Goal: Transaction & Acquisition: Purchase product/service

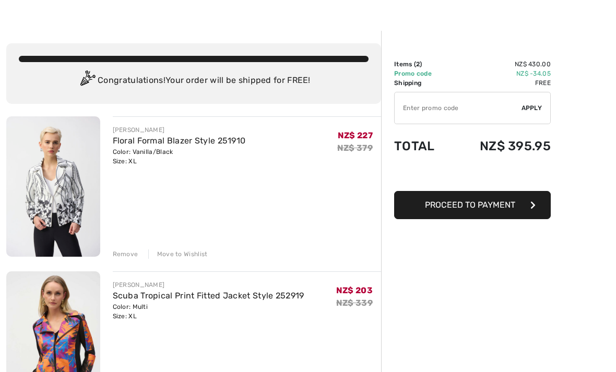
scroll to position [22, 0]
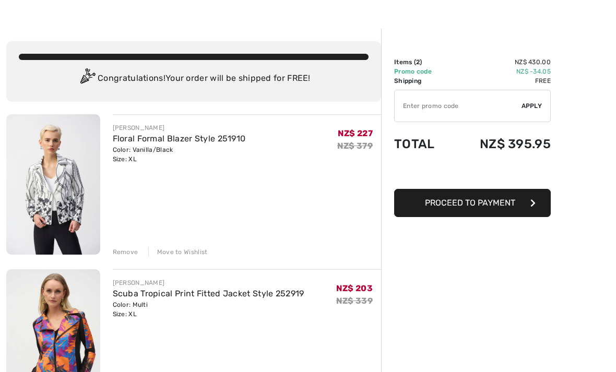
click at [427, 100] on input "TEXT" at bounding box center [458, 105] width 127 height 31
type input "EXTRA20"
click at [533, 104] on span "Apply" at bounding box center [531, 105] width 21 height 9
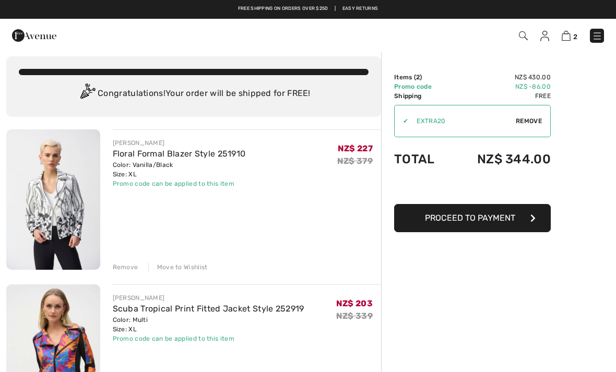
scroll to position [0, 0]
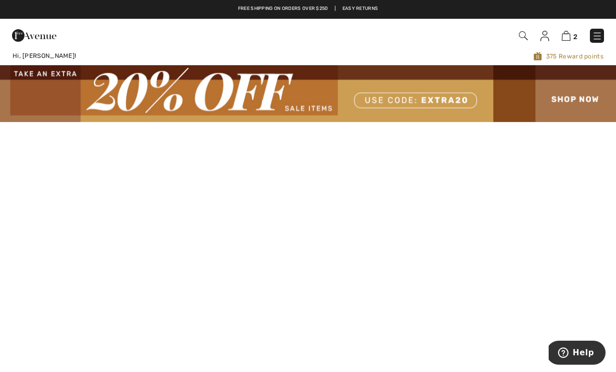
click at [588, 91] on img at bounding box center [308, 93] width 616 height 56
click at [571, 96] on img at bounding box center [308, 93] width 616 height 56
click at [570, 105] on img at bounding box center [308, 93] width 616 height 56
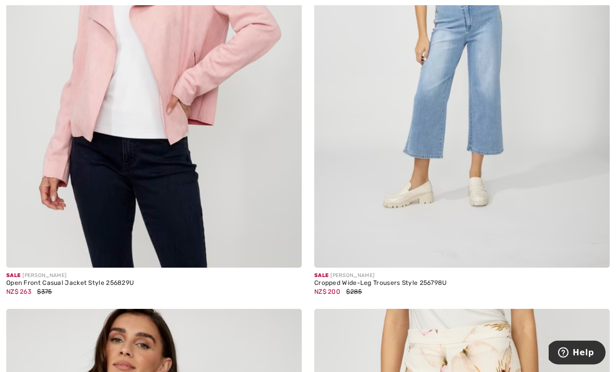
scroll to position [874, 0]
click at [38, 198] on img at bounding box center [153, 46] width 295 height 443
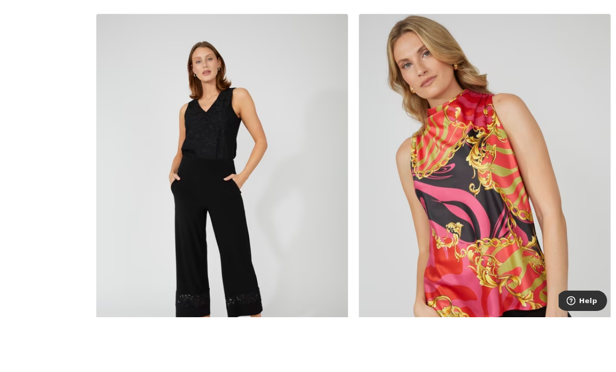
scroll to position [4250, 0]
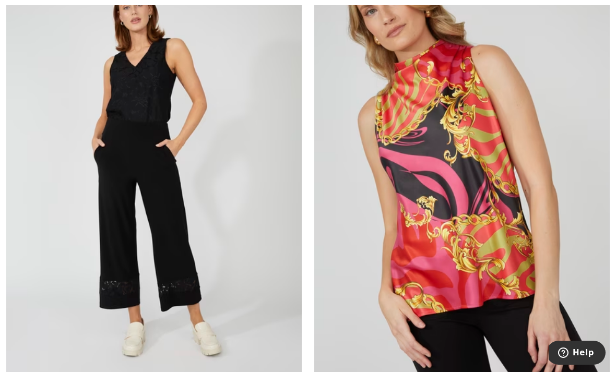
click at [178, 199] on img at bounding box center [153, 172] width 295 height 443
click at [91, 251] on img at bounding box center [153, 172] width 295 height 443
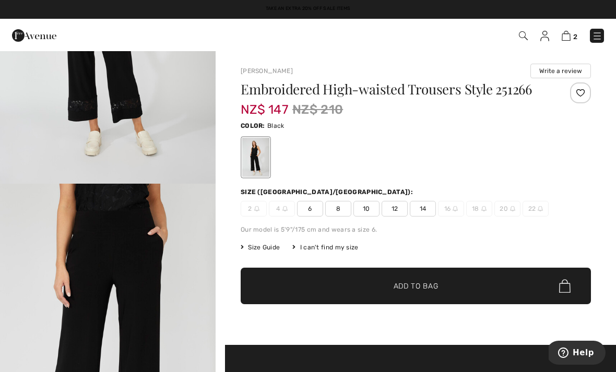
scroll to position [190, 0]
click at [266, 252] on span "Size Guide" at bounding box center [260, 247] width 39 height 9
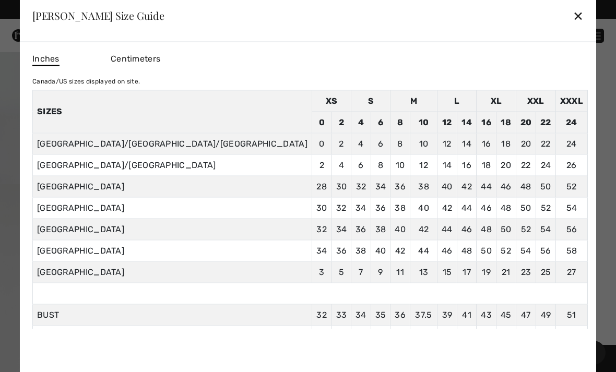
click at [573, 12] on div "✕" at bounding box center [578, 16] width 11 height 22
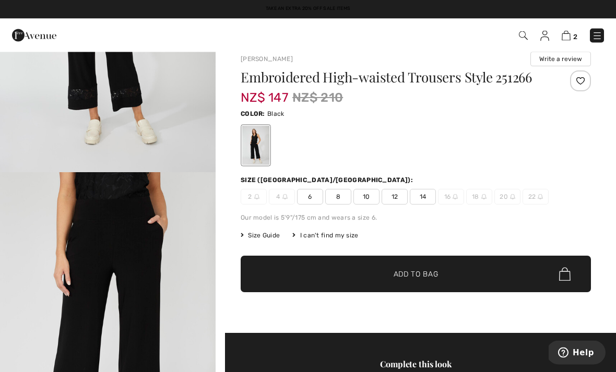
scroll to position [0, 0]
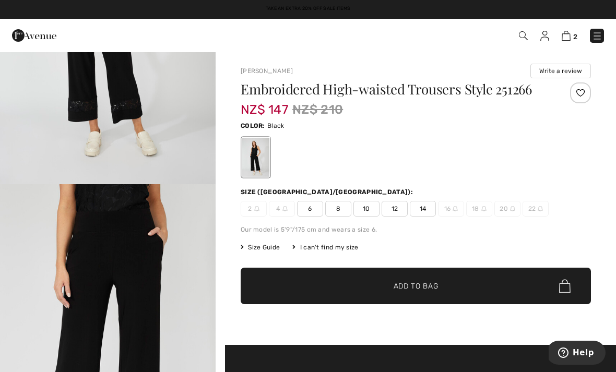
click at [537, 217] on span "22" at bounding box center [535, 209] width 26 height 16
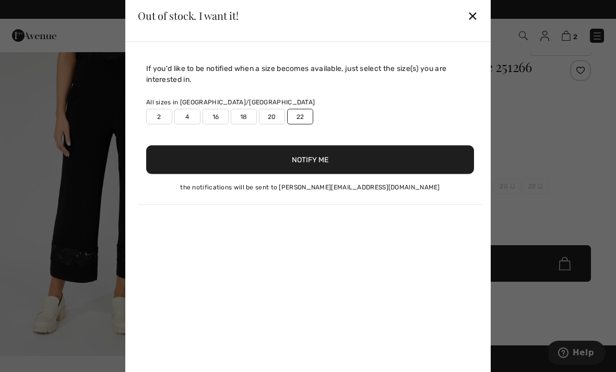
scroll to position [22, 0]
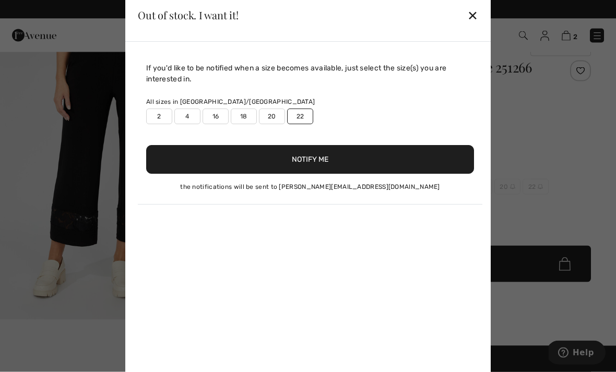
click at [484, 39] on div "Out of stock. I want it! ✕" at bounding box center [307, 16] width 365 height 52
click at [476, 27] on div "✕" at bounding box center [472, 16] width 11 height 22
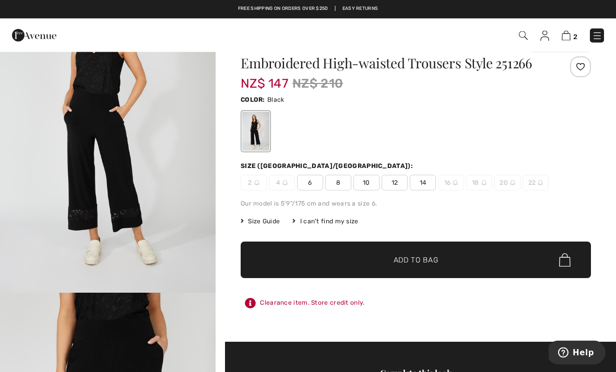
scroll to position [57, 0]
click at [427, 190] on span "14" at bounding box center [423, 183] width 26 height 16
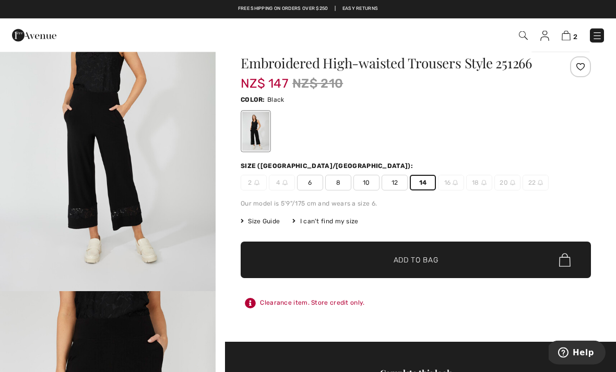
scroll to position [26, 0]
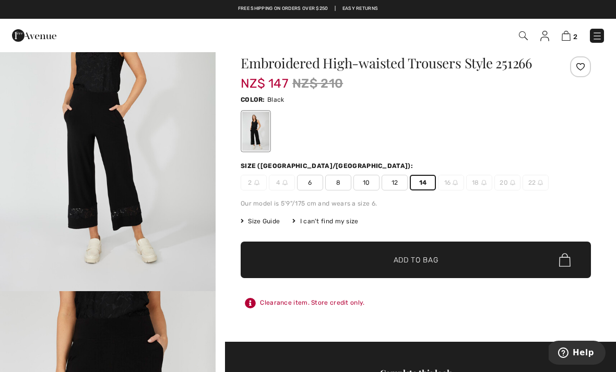
click at [484, 266] on span "✔ Added to Bag Add to Bag" at bounding box center [416, 260] width 350 height 37
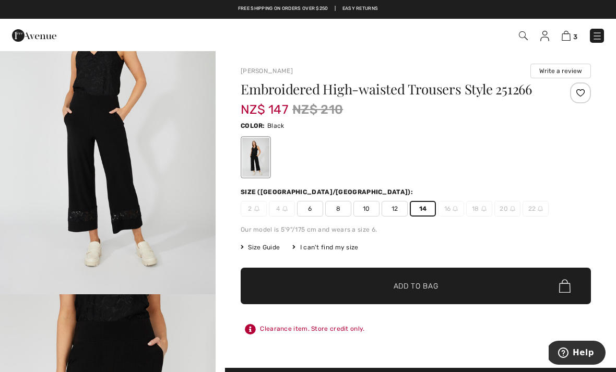
scroll to position [79, 0]
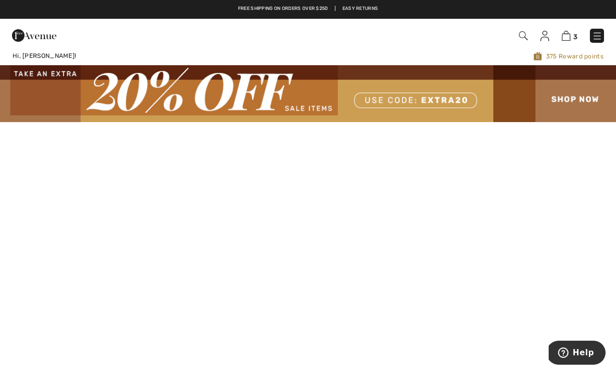
click at [575, 90] on img at bounding box center [308, 93] width 616 height 56
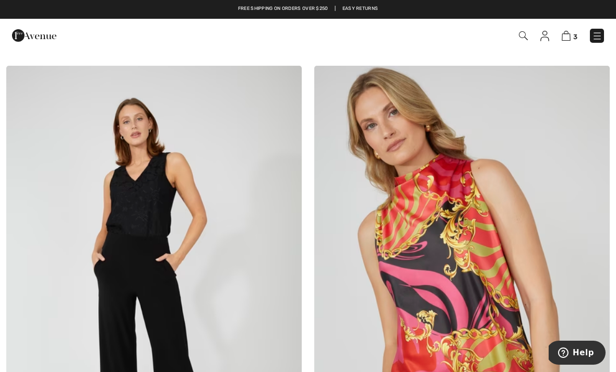
scroll to position [4136, 0]
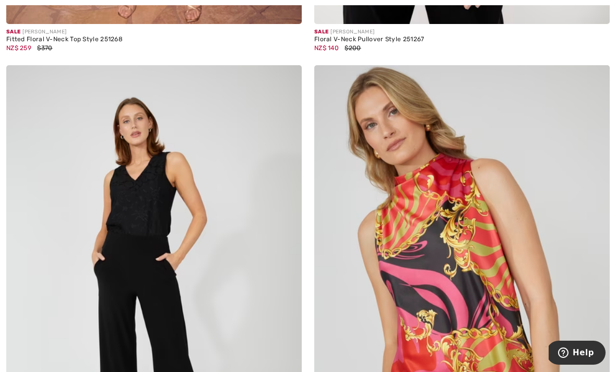
click at [72, 291] on img at bounding box center [153, 286] width 295 height 443
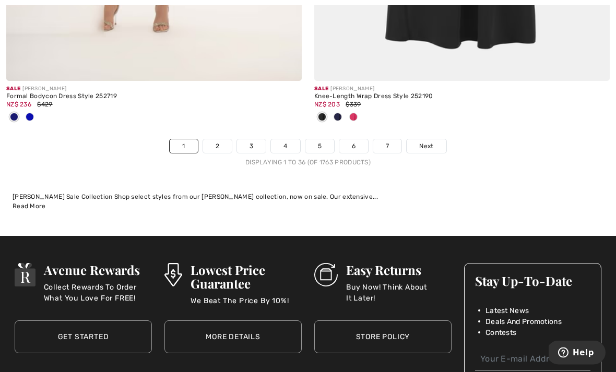
scroll to position [9108, 0]
click at [431, 139] on link "Next" at bounding box center [426, 146] width 39 height 14
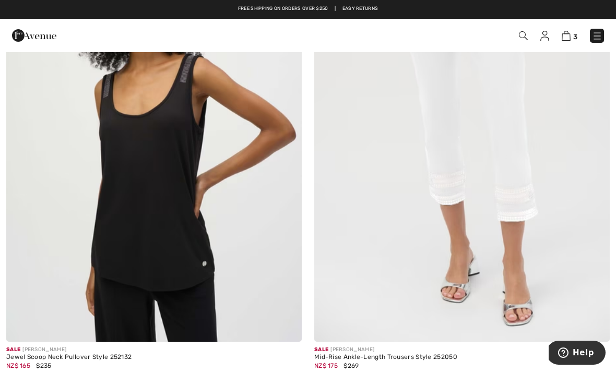
scroll to position [5929, 0]
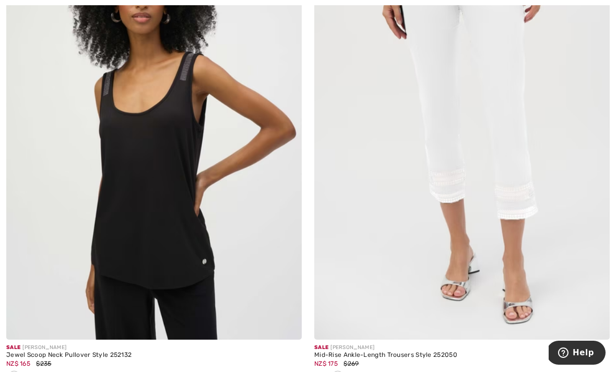
click at [476, 251] on img at bounding box center [461, 118] width 295 height 443
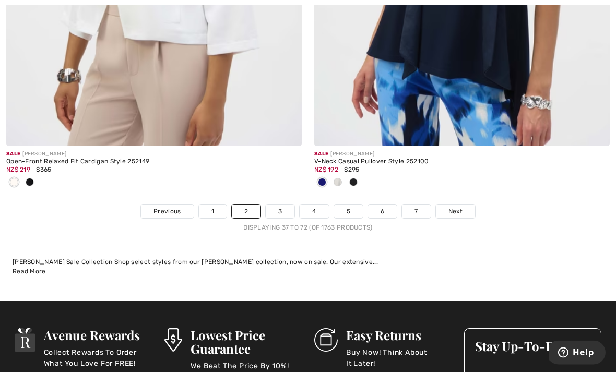
scroll to position [9232, 0]
click at [454, 207] on span "Next" at bounding box center [455, 211] width 14 height 9
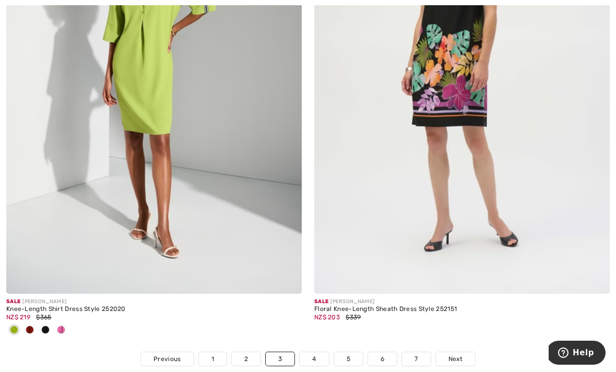
scroll to position [9003, 0]
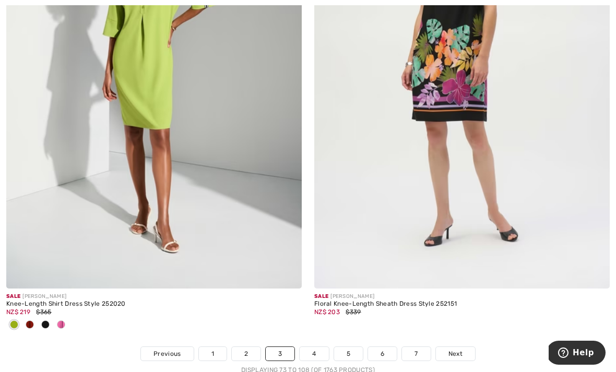
click at [463, 347] on link "Next" at bounding box center [455, 354] width 39 height 14
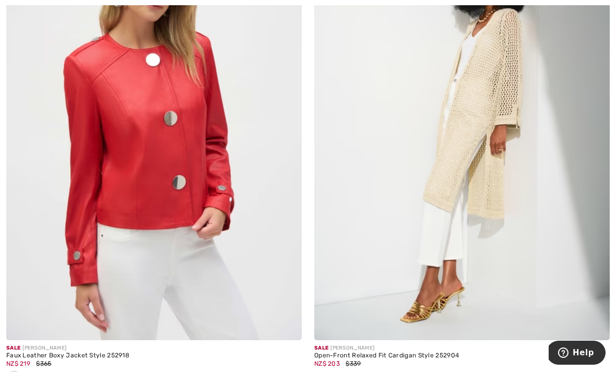
scroll to position [4823, 0]
click at [33, 359] on div "NZ$ 219 $365" at bounding box center [153, 363] width 295 height 9
click at [56, 353] on div "Faux Leather Boxy Jacket Style 252918" at bounding box center [153, 355] width 295 height 7
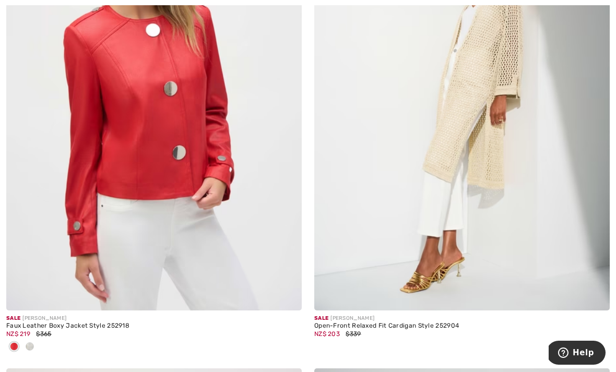
scroll to position [4854, 0]
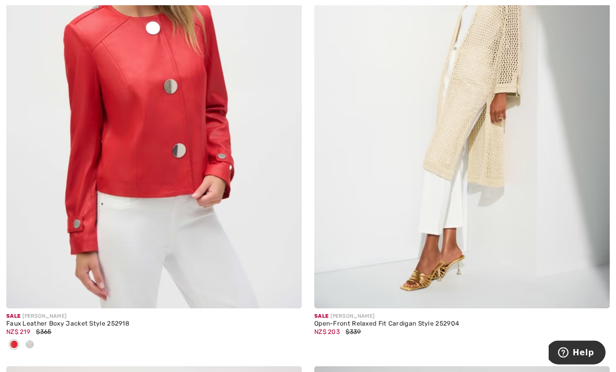
click at [101, 321] on div "Faux Leather Boxy Jacket Style 252918" at bounding box center [153, 324] width 295 height 7
click at [174, 177] on img at bounding box center [153, 87] width 295 height 443
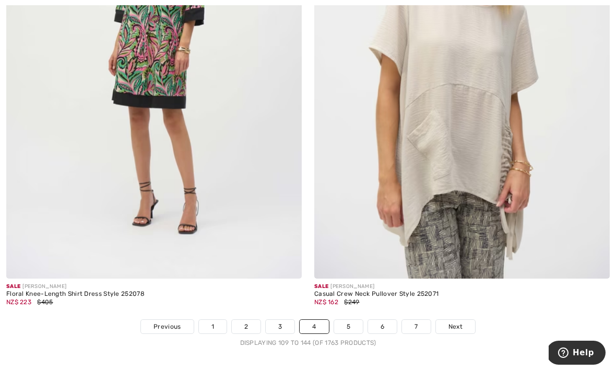
scroll to position [8911, 0]
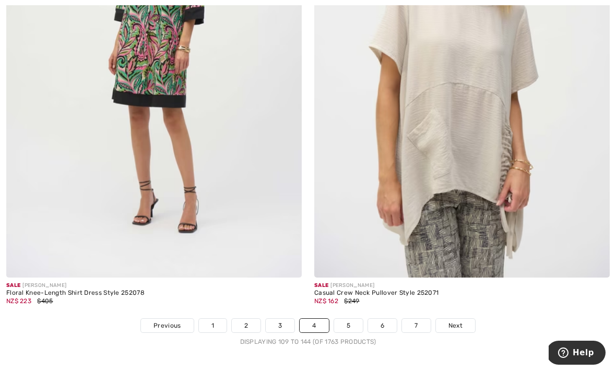
click at [461, 321] on span "Next" at bounding box center [455, 325] width 14 height 9
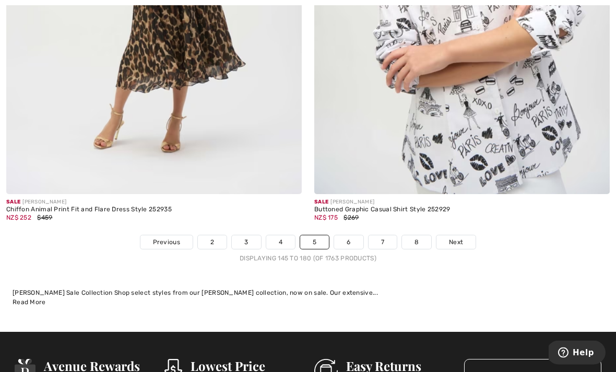
scroll to position [9047, 0]
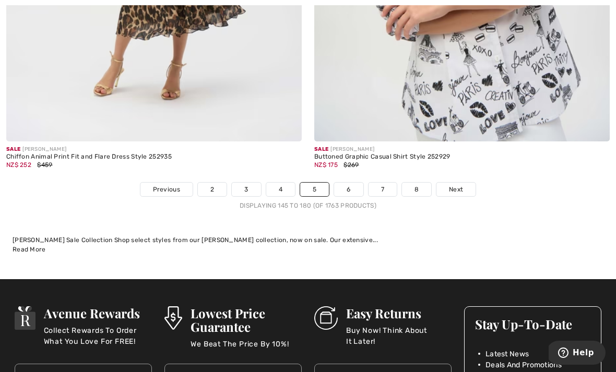
click at [457, 185] on span "Next" at bounding box center [456, 189] width 14 height 9
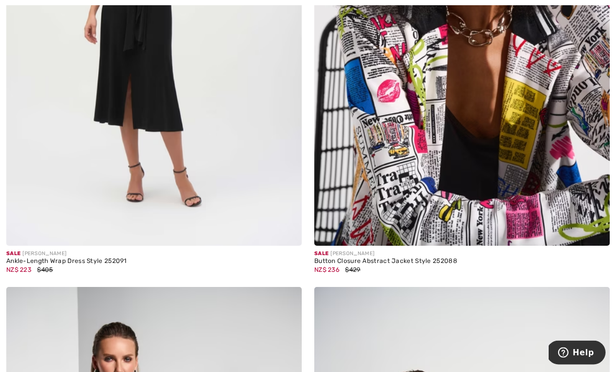
scroll to position [6948, 0]
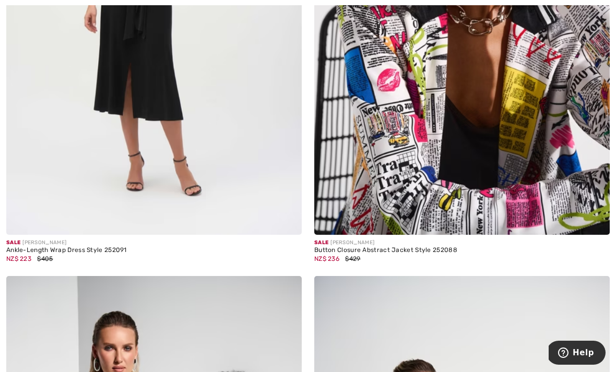
click at [566, 196] on img at bounding box center [461, 13] width 295 height 443
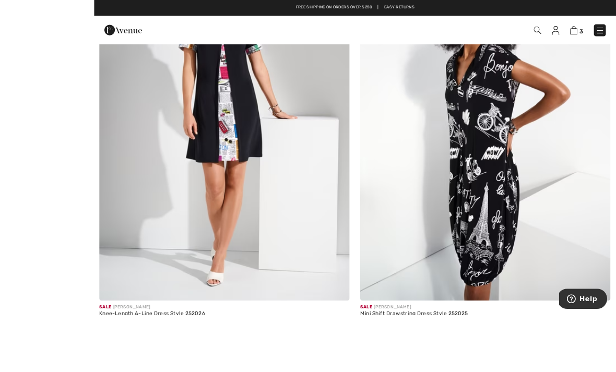
scroll to position [8877, 0]
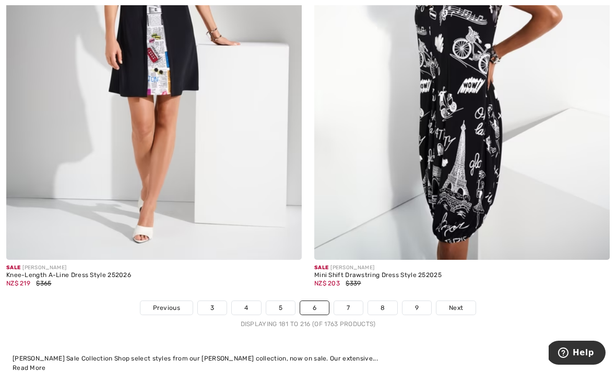
click at [458, 306] on link "Next" at bounding box center [455, 308] width 39 height 14
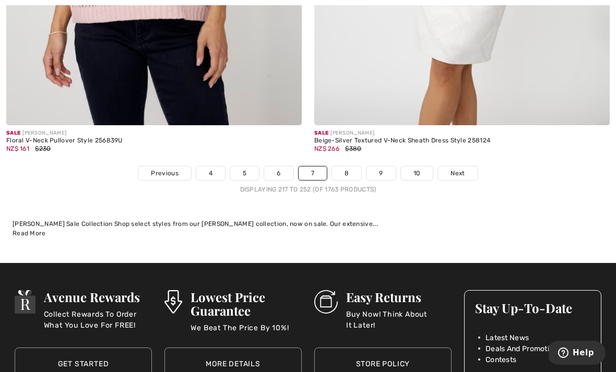
scroll to position [9202, 0]
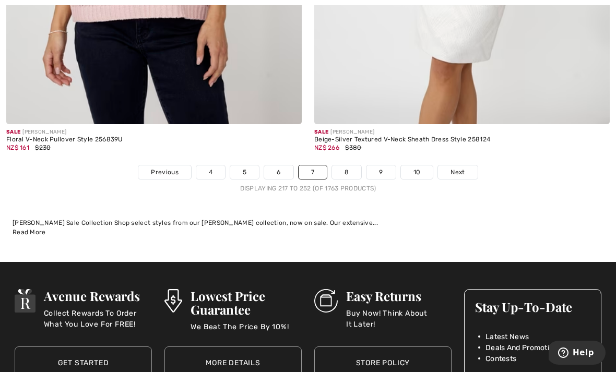
click at [459, 168] on span "Next" at bounding box center [457, 172] width 14 height 9
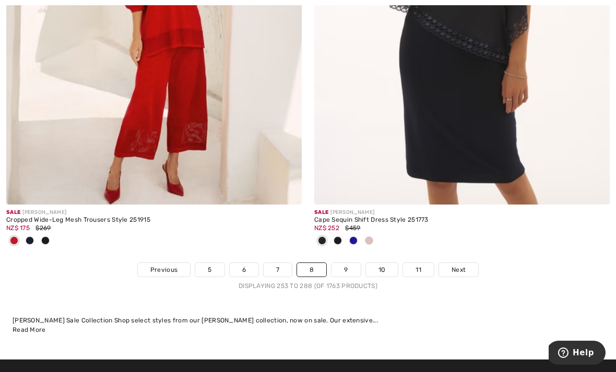
scroll to position [9028, 0]
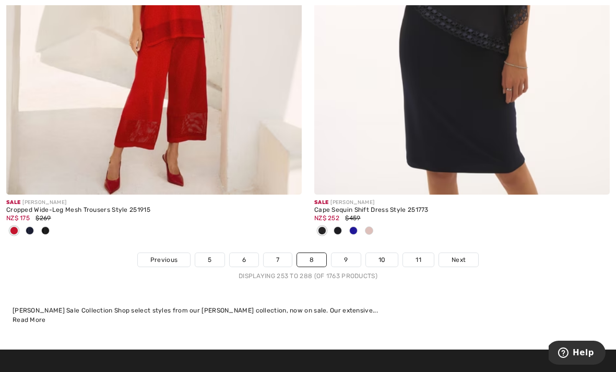
click at [460, 255] on span "Next" at bounding box center [458, 259] width 14 height 9
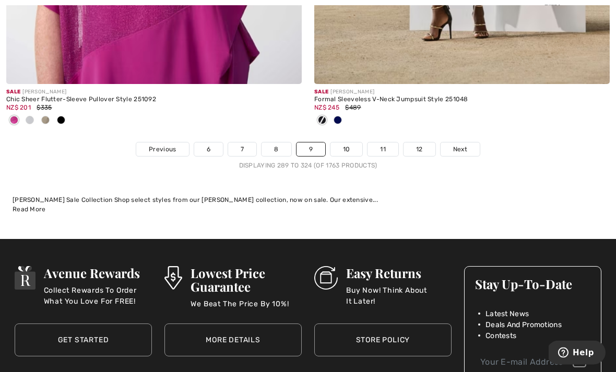
scroll to position [9294, 0]
click at [462, 145] on span "Next" at bounding box center [460, 149] width 14 height 9
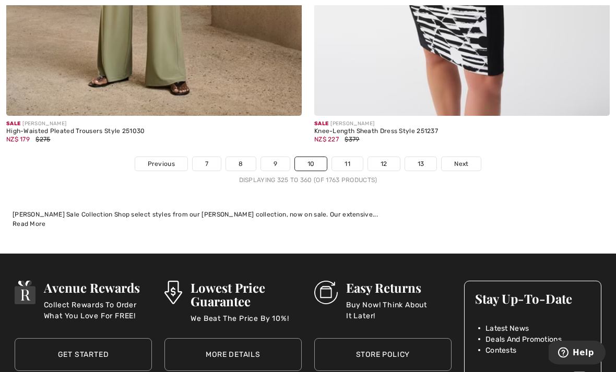
scroll to position [9245, 0]
click at [468, 157] on link "Next" at bounding box center [461, 164] width 39 height 14
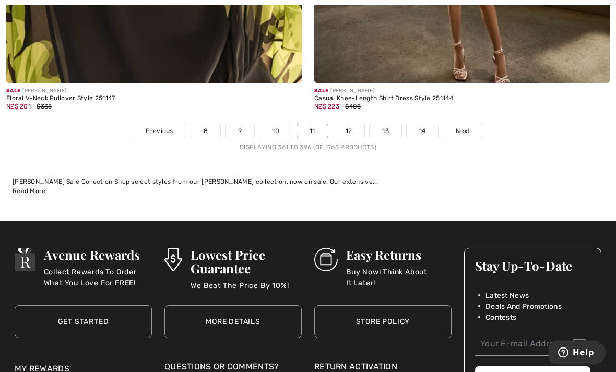
scroll to position [9122, 0]
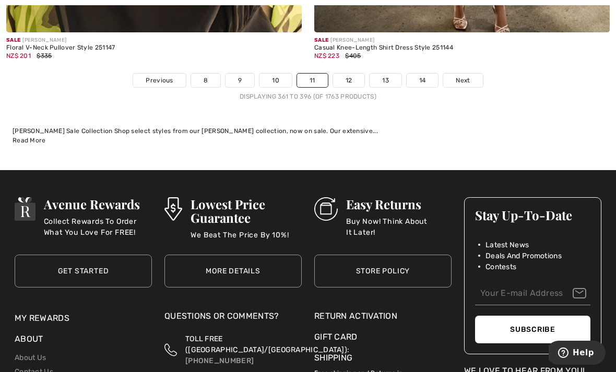
click at [462, 76] on span "Next" at bounding box center [463, 80] width 14 height 9
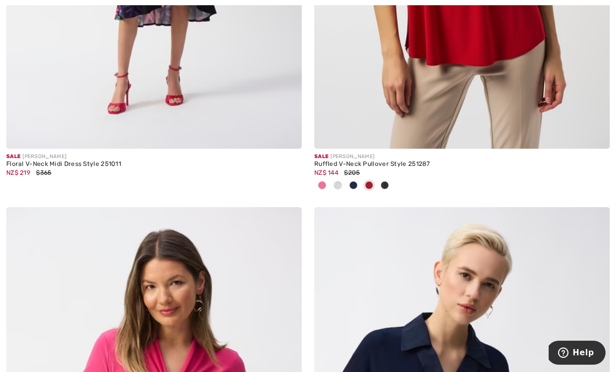
scroll to position [3675, 0]
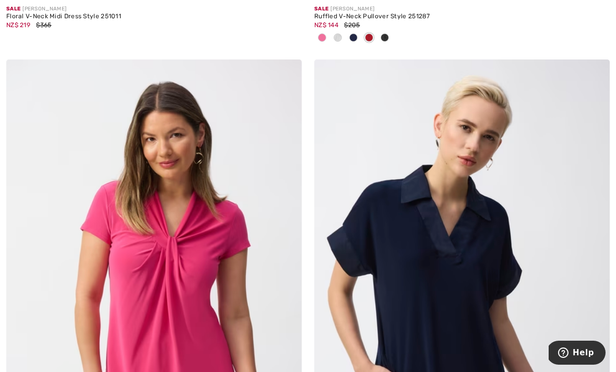
click at [26, 258] on img at bounding box center [153, 280] width 295 height 443
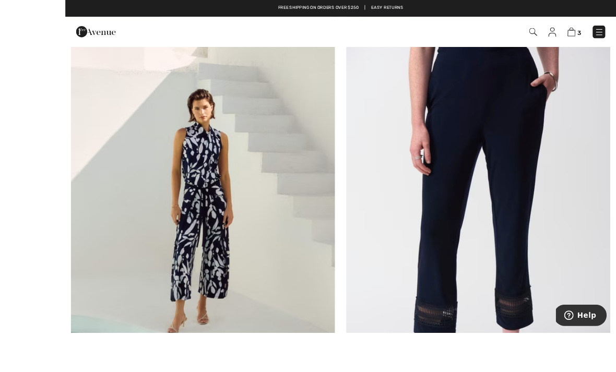
scroll to position [6362, 0]
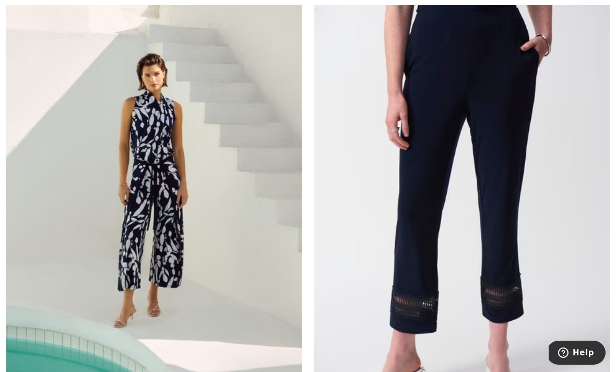
click at [509, 207] on img at bounding box center [461, 200] width 295 height 443
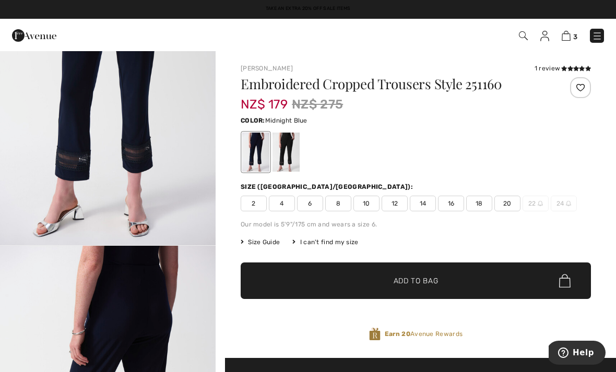
scroll to position [127, 0]
click at [290, 149] on div at bounding box center [285, 152] width 27 height 39
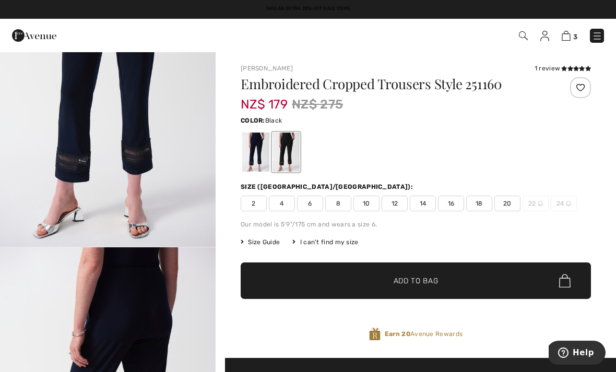
scroll to position [0, 0]
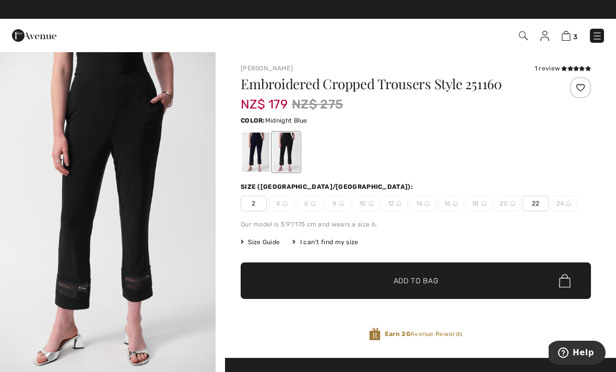
click at [255, 160] on div at bounding box center [255, 152] width 27 height 39
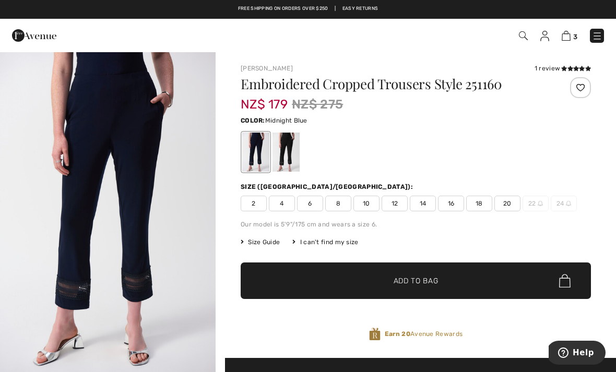
click at [254, 157] on div at bounding box center [255, 152] width 27 height 39
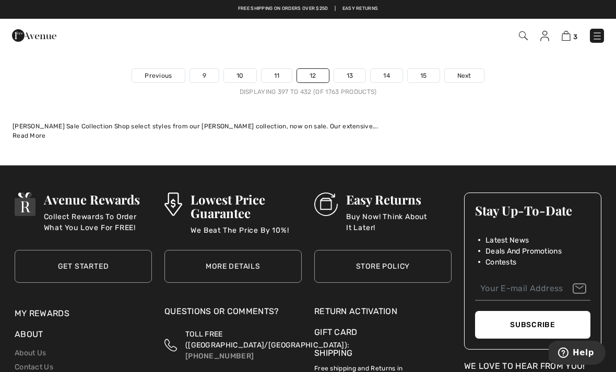
scroll to position [9260, 0]
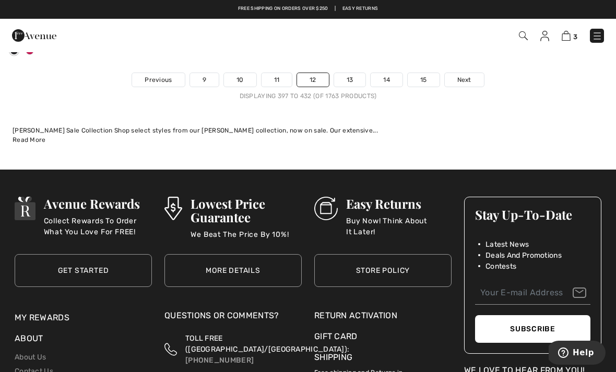
click at [468, 75] on span "Next" at bounding box center [464, 79] width 14 height 9
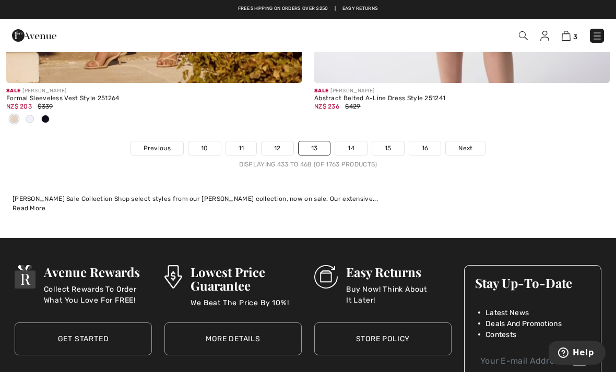
scroll to position [9208, 0]
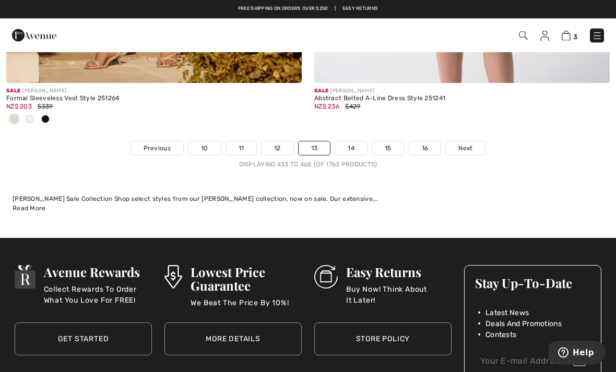
click at [468, 144] on span "Next" at bounding box center [465, 148] width 14 height 9
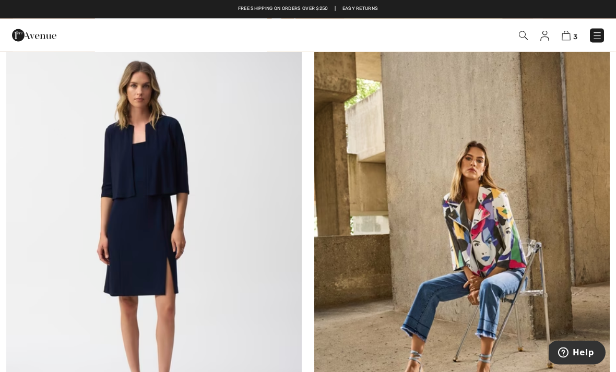
scroll to position [4756, 0]
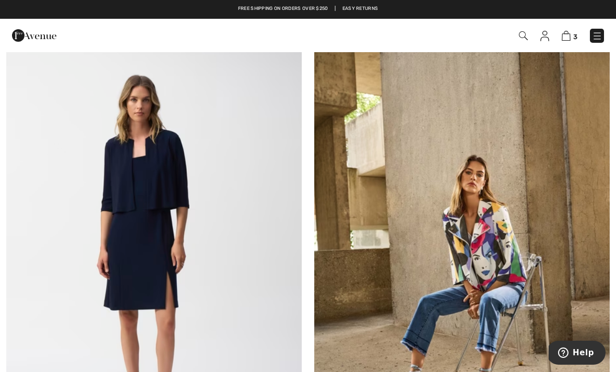
click at [520, 276] on img at bounding box center [461, 254] width 295 height 443
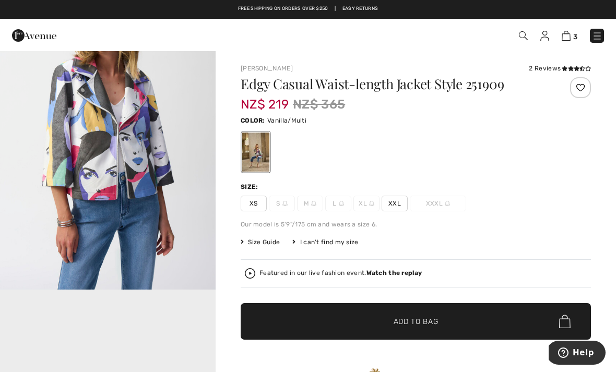
scroll to position [406, 0]
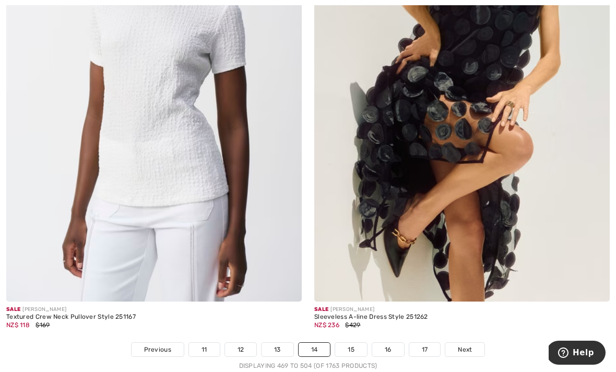
scroll to position [9005, 0]
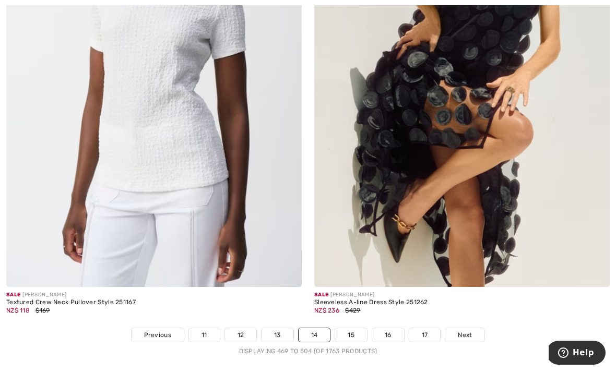
click at [470, 332] on link "Next" at bounding box center [464, 335] width 39 height 14
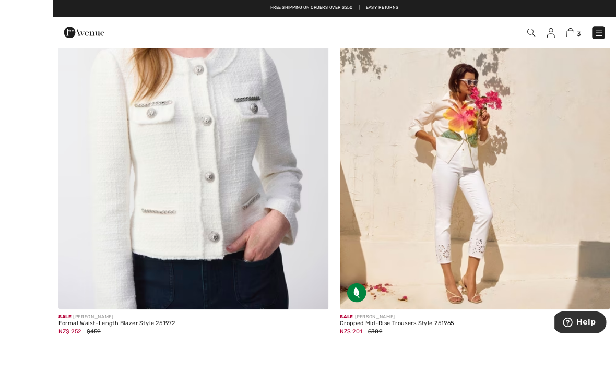
scroll to position [2799, 0]
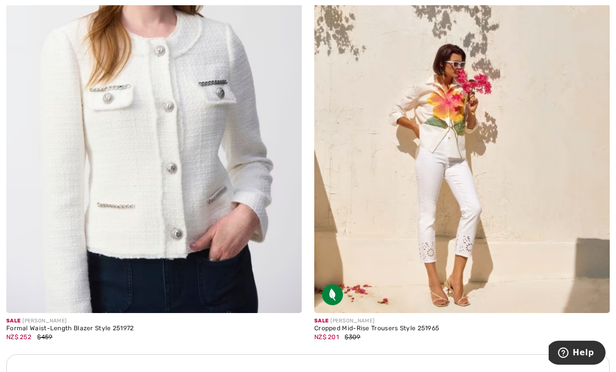
click at [487, 227] on img at bounding box center [461, 91] width 295 height 443
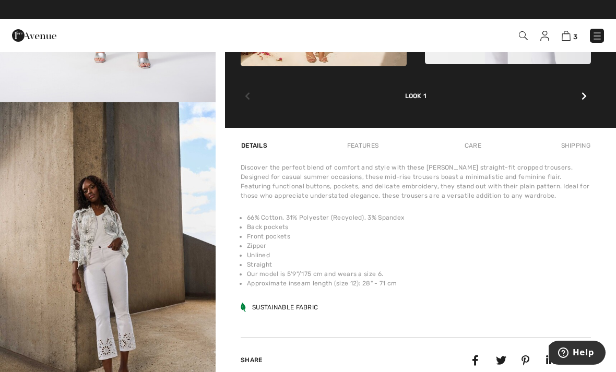
scroll to position [610, 0]
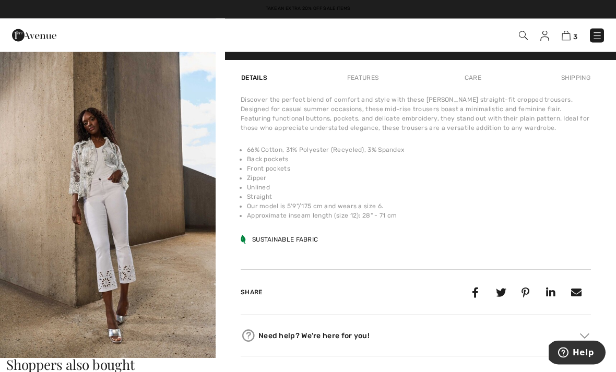
click at [72, 278] on img "6 / 6" at bounding box center [108, 197] width 216 height 324
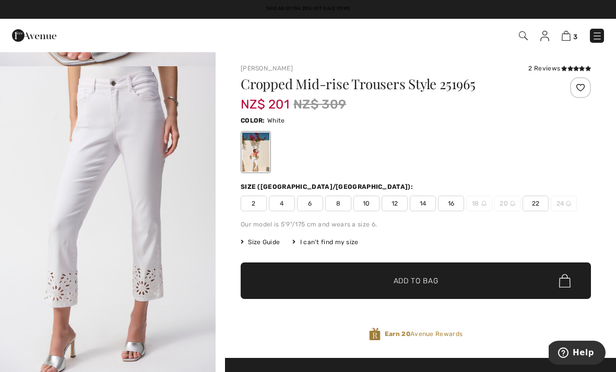
click at [427, 207] on span "14" at bounding box center [423, 204] width 26 height 16
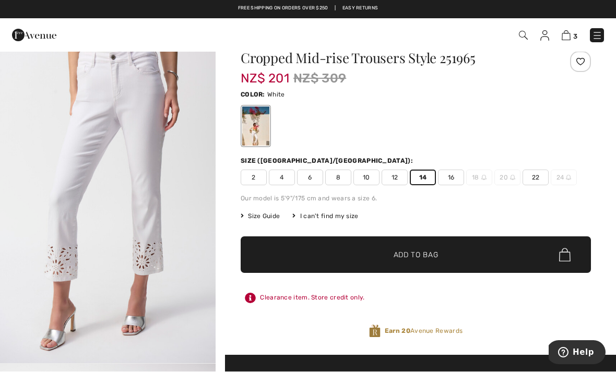
click at [452, 183] on span "16" at bounding box center [451, 178] width 26 height 16
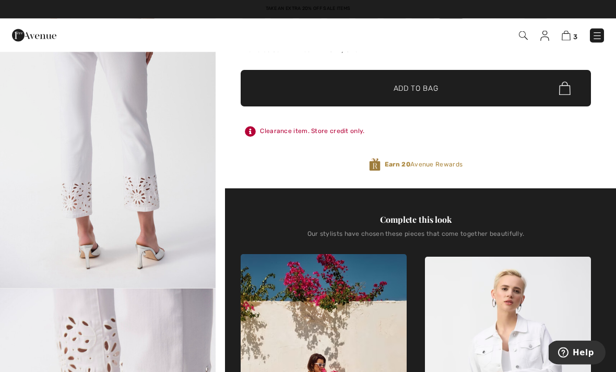
click at [484, 89] on span "✔ Added to Bag Add to Bag" at bounding box center [416, 88] width 350 height 37
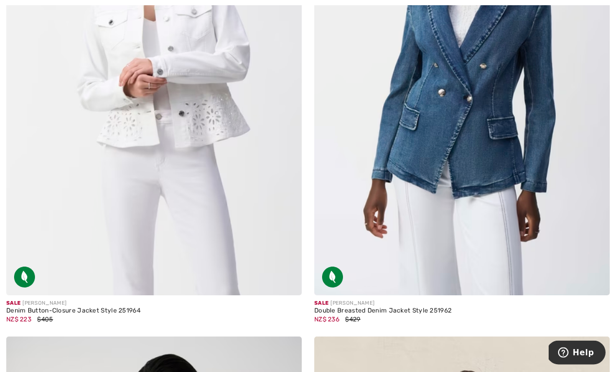
scroll to position [3403, 0]
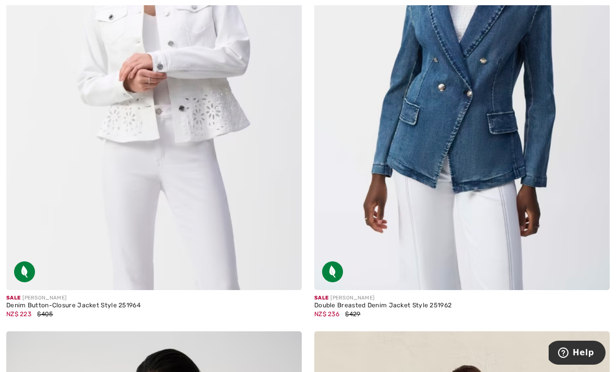
click at [59, 222] on img at bounding box center [153, 68] width 295 height 443
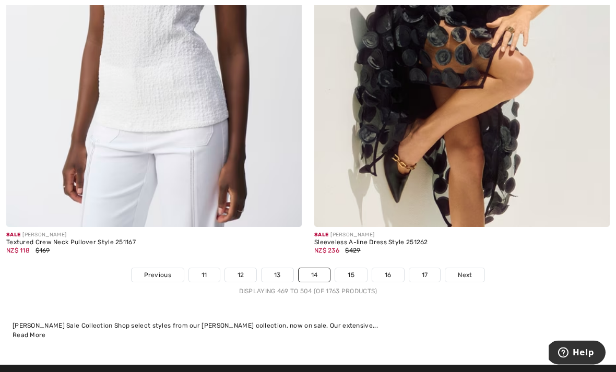
scroll to position [9065, 0]
click at [470, 270] on span "Next" at bounding box center [465, 274] width 14 height 9
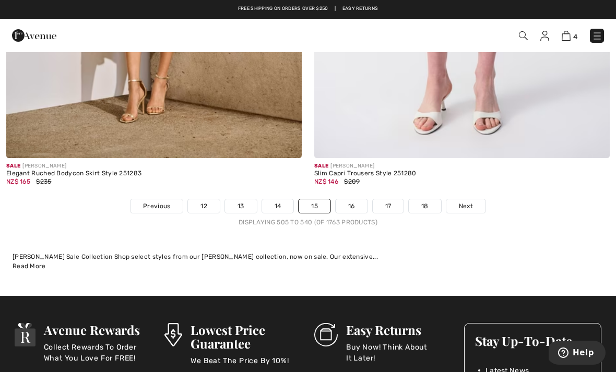
scroll to position [9030, 0]
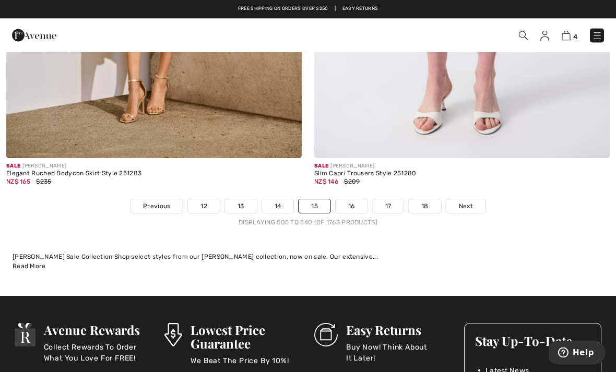
click at [468, 202] on span "Next" at bounding box center [466, 206] width 14 height 9
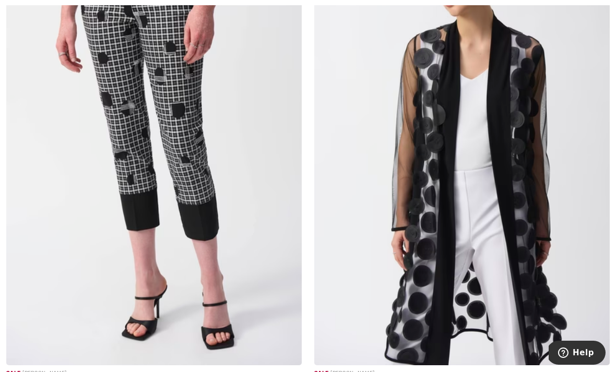
scroll to position [3795, 0]
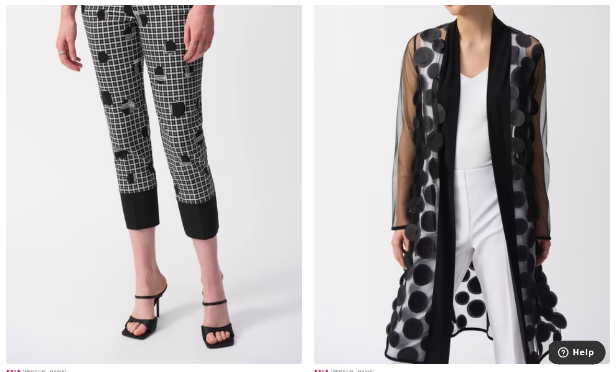
click at [509, 240] on img at bounding box center [461, 143] width 295 height 443
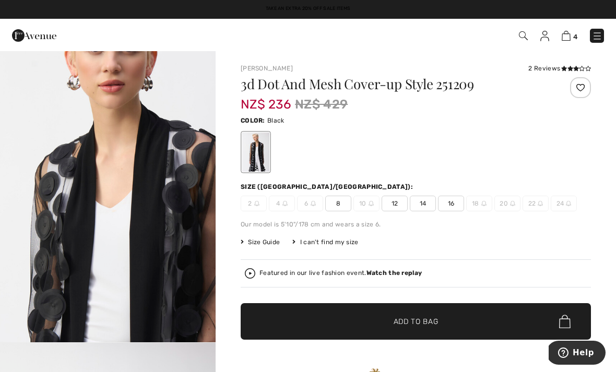
scroll to position [698, 0]
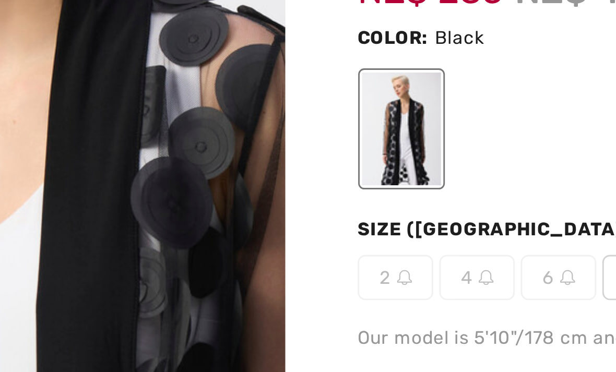
click at [242, 133] on div at bounding box center [255, 152] width 27 height 39
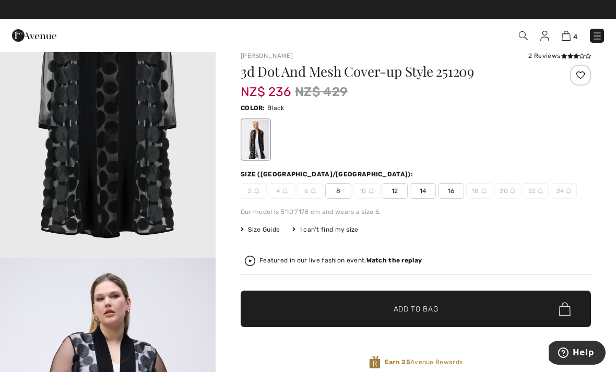
scroll to position [0, 0]
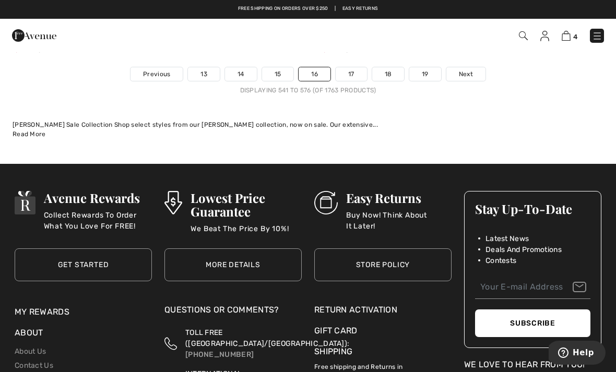
scroll to position [9102, 0]
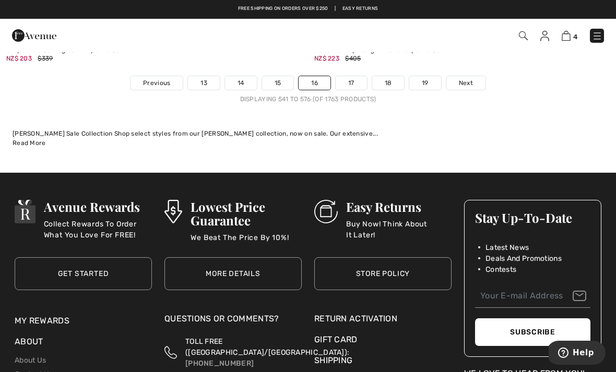
click at [470, 79] on span "Next" at bounding box center [466, 82] width 14 height 9
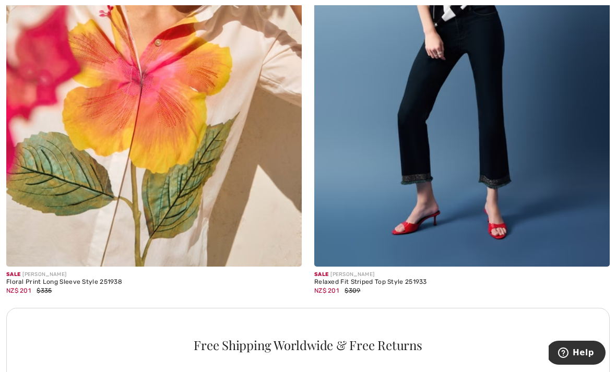
scroll to position [2822, 0]
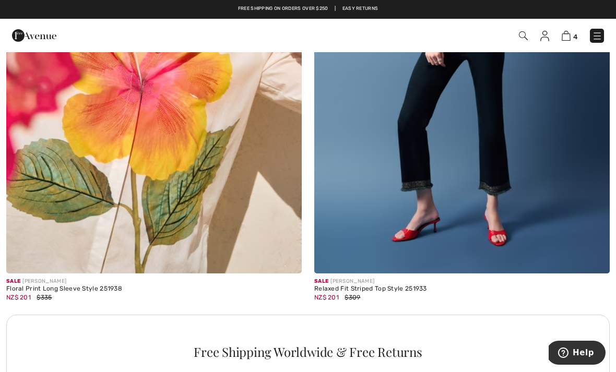
click at [65, 201] on img at bounding box center [153, 51] width 295 height 443
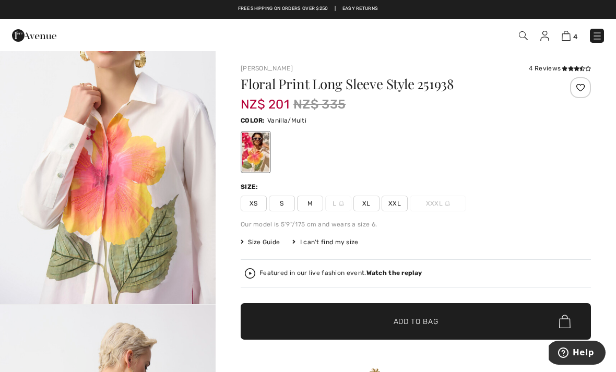
scroll to position [688, 0]
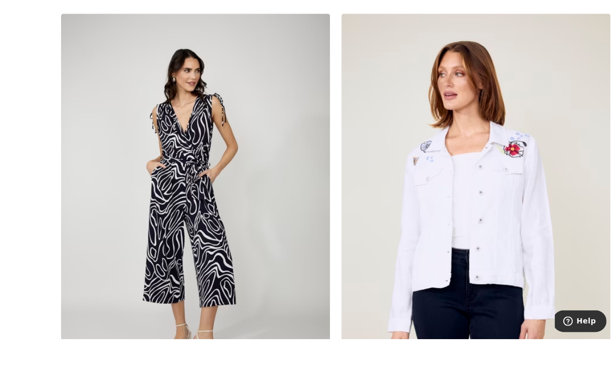
scroll to position [8854, 0]
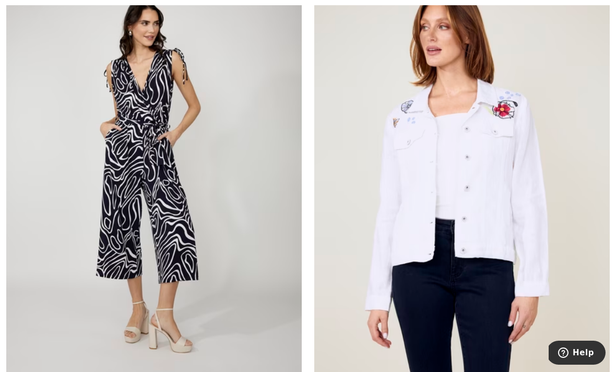
click at [480, 209] on img at bounding box center [461, 182] width 295 height 443
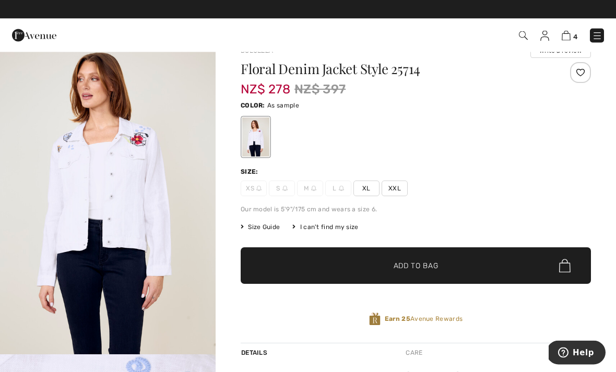
scroll to position [20, 0]
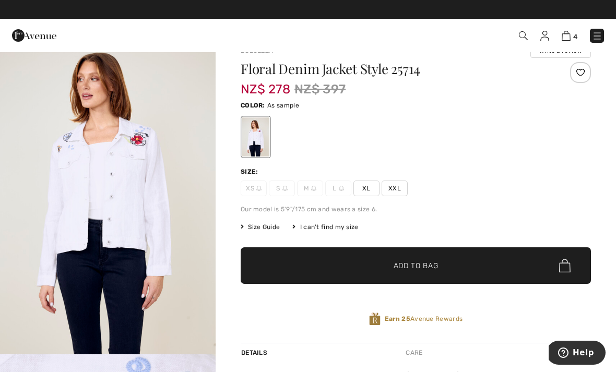
click at [53, 227] on img "1 / 4" at bounding box center [108, 193] width 216 height 324
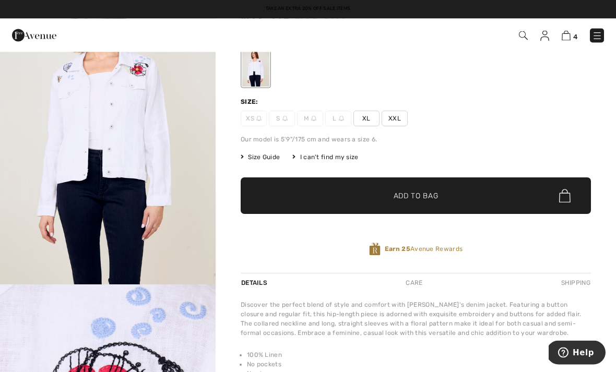
scroll to position [87, 0]
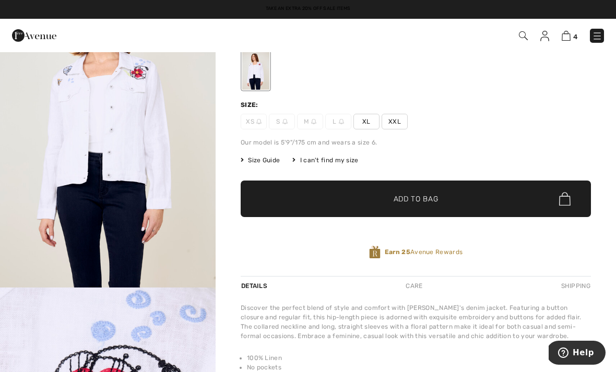
click at [373, 128] on span "XL" at bounding box center [366, 122] width 26 height 16
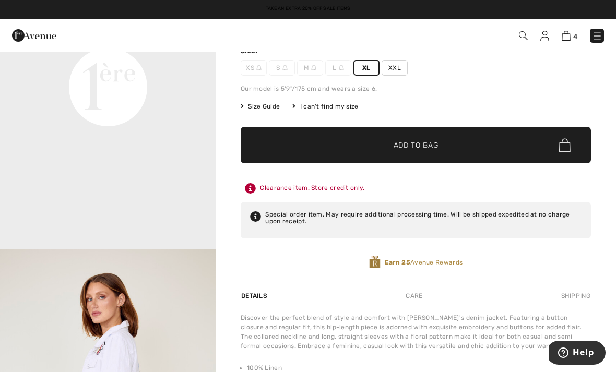
scroll to position [140, 0]
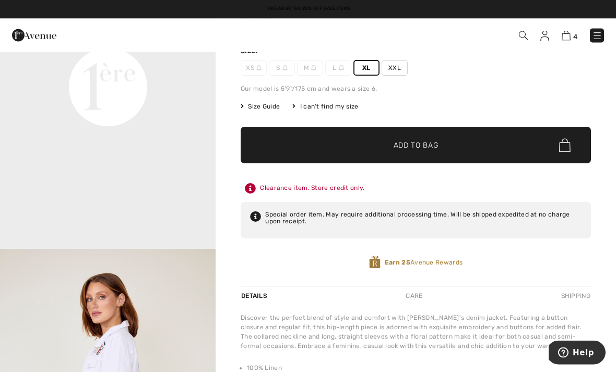
click at [264, 106] on span "Size Guide" at bounding box center [260, 106] width 39 height 9
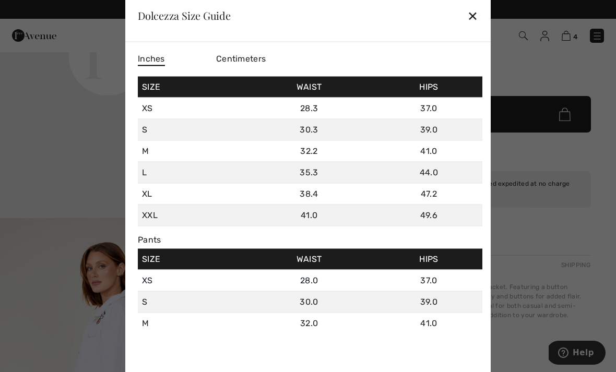
scroll to position [0, 0]
click at [476, 27] on div "✕" at bounding box center [472, 16] width 11 height 22
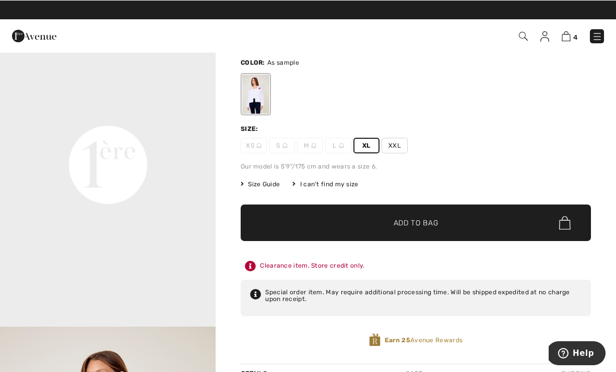
scroll to position [63, 0]
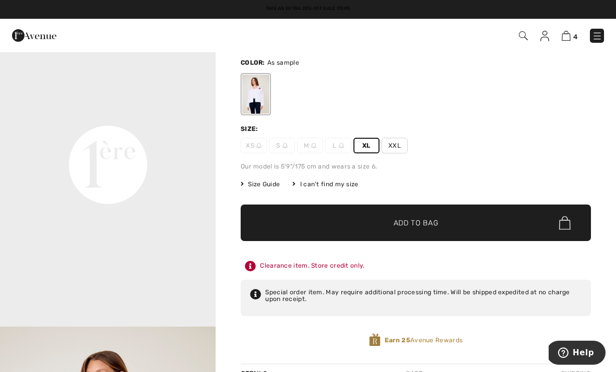
click at [498, 227] on span "✔ Added to Bag Add to Bag" at bounding box center [416, 223] width 350 height 37
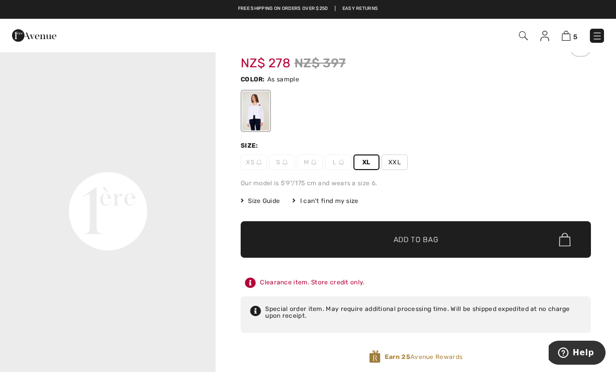
scroll to position [0, 0]
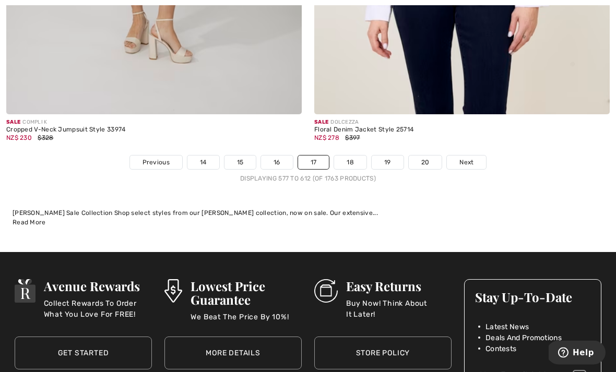
scroll to position [9148, 0]
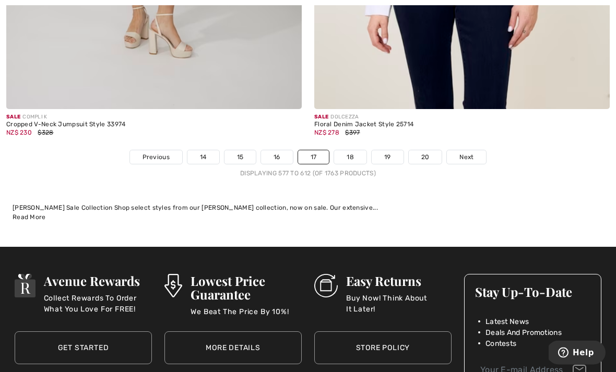
click at [472, 153] on span "Next" at bounding box center [466, 157] width 14 height 9
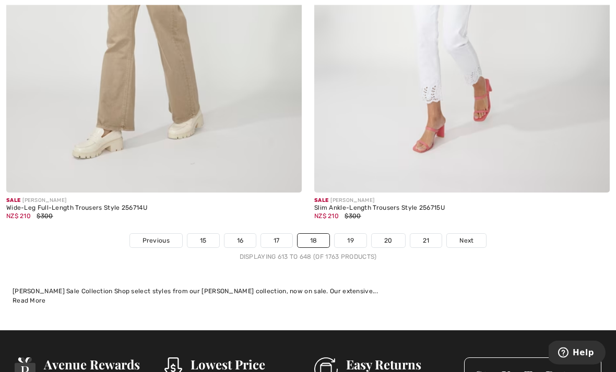
scroll to position [8986, 0]
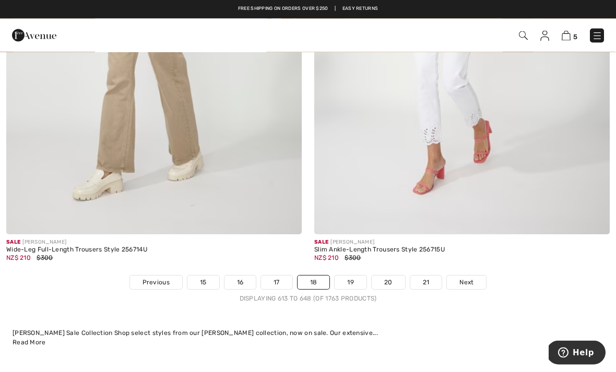
scroll to position [8927, 0]
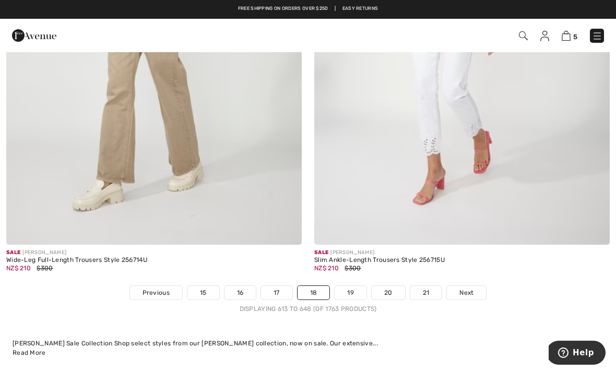
click at [465, 288] on span "Next" at bounding box center [466, 292] width 14 height 9
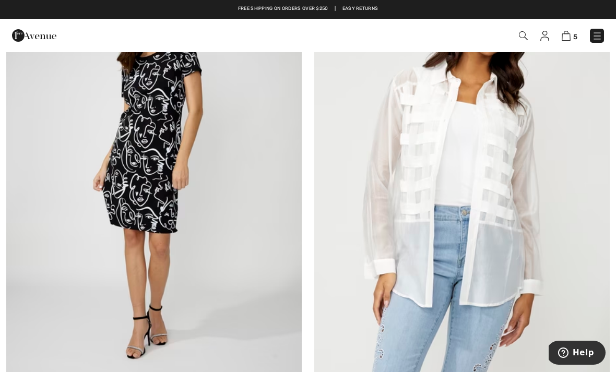
scroll to position [5210, 0]
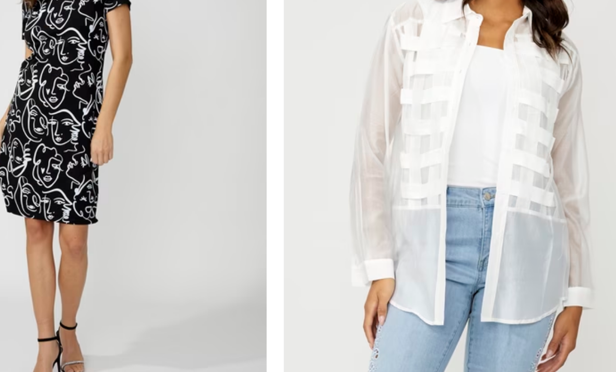
click at [385, 136] on img at bounding box center [461, 163] width 295 height 443
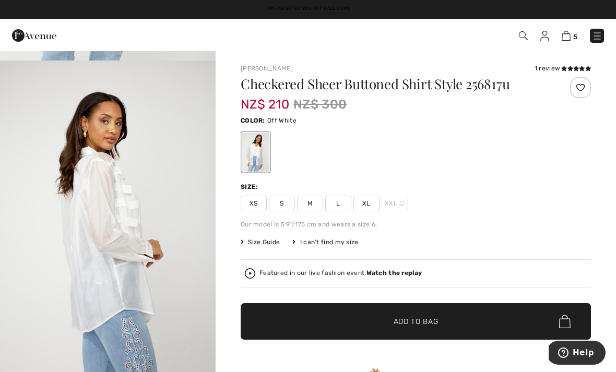
scroll to position [313, 0]
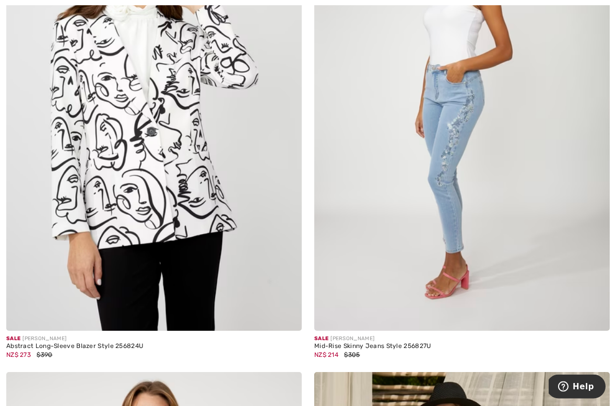
scroll to position [6835, 0]
click at [555, 228] on img at bounding box center [461, 108] width 295 height 443
click at [499, 213] on img at bounding box center [461, 108] width 295 height 443
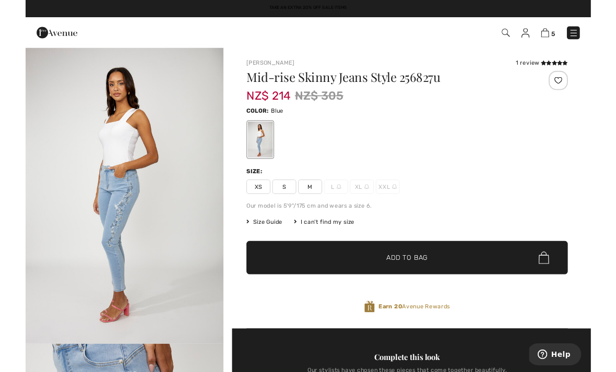
scroll to position [33, 0]
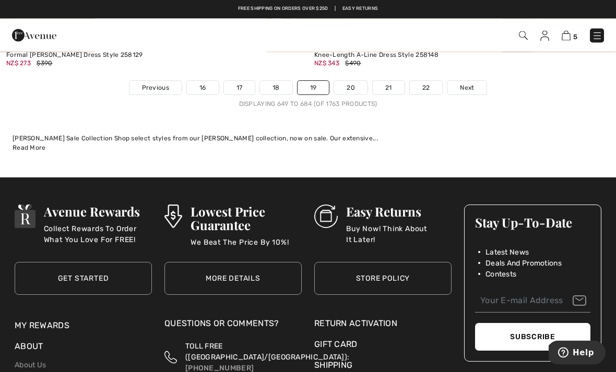
scroll to position [8959, 0]
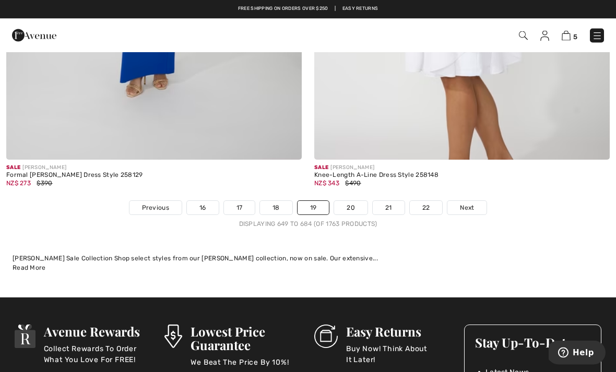
click at [469, 204] on span "Next" at bounding box center [467, 208] width 14 height 9
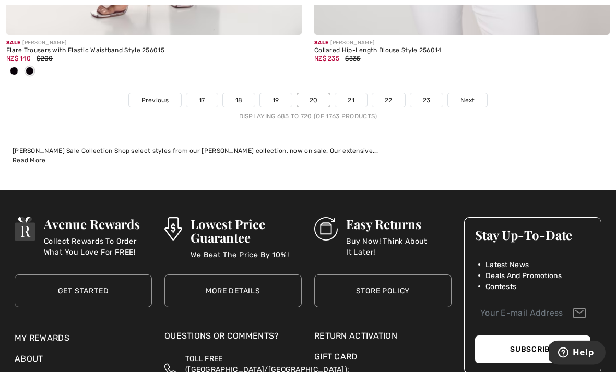
scroll to position [9136, 0]
click at [470, 96] on span "Next" at bounding box center [467, 100] width 14 height 9
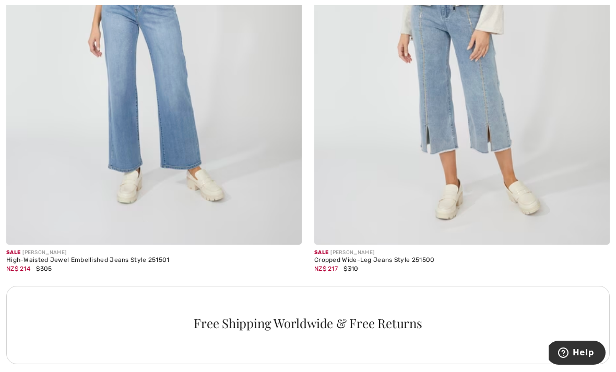
scroll to position [2851, 0]
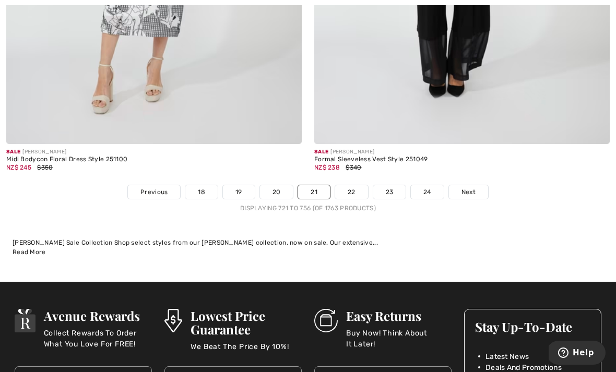
click at [478, 189] on link "Next" at bounding box center [468, 192] width 39 height 14
click at [467, 187] on span "Next" at bounding box center [468, 191] width 14 height 9
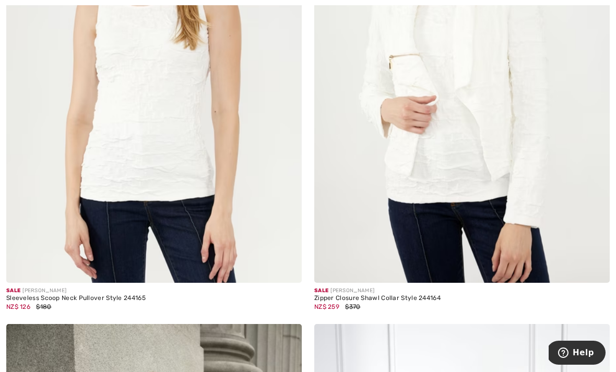
scroll to position [7955, 0]
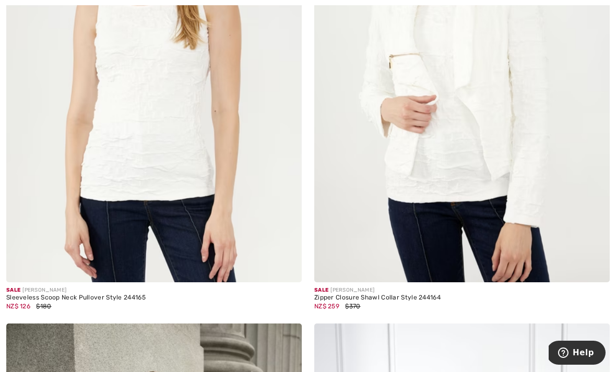
click at [541, 193] on img at bounding box center [461, 60] width 295 height 443
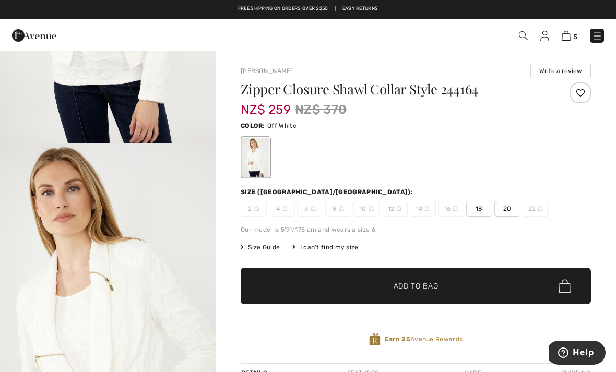
scroll to position [219, 0]
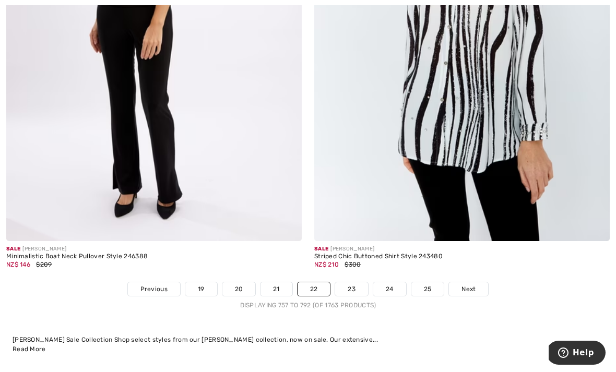
scroll to position [8984, 0]
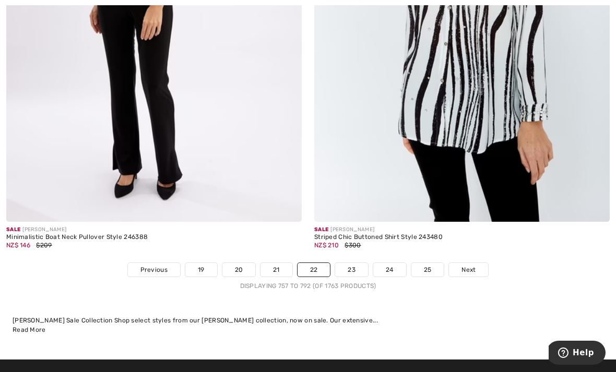
click at [474, 265] on span "Next" at bounding box center [468, 269] width 14 height 9
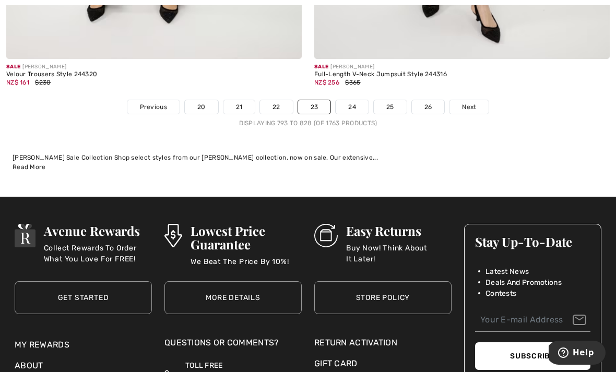
scroll to position [9109, 0]
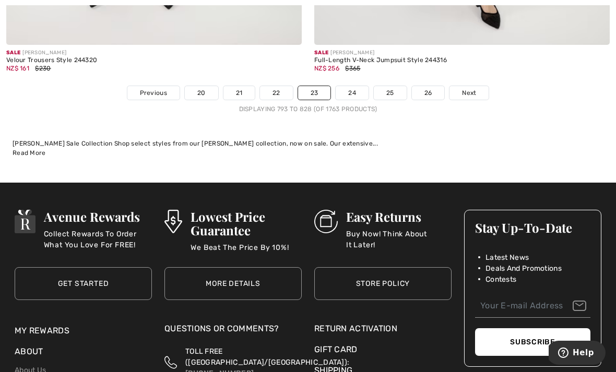
click at [475, 88] on span "Next" at bounding box center [469, 92] width 14 height 9
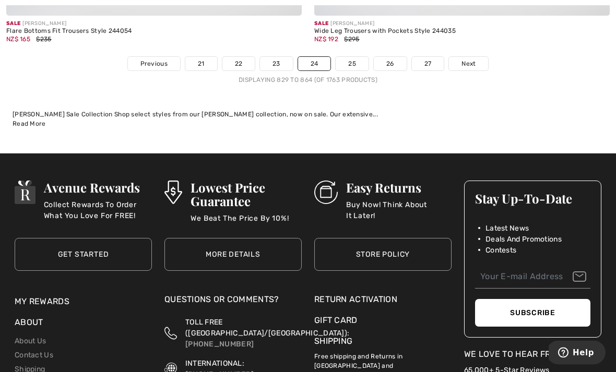
scroll to position [9207, 0]
click at [357, 58] on link "25" at bounding box center [352, 64] width 33 height 14
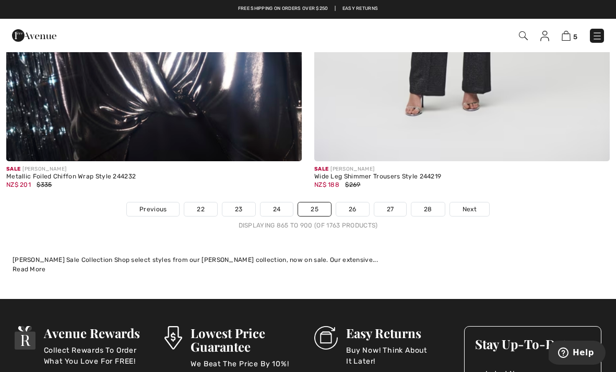
scroll to position [9112, 0]
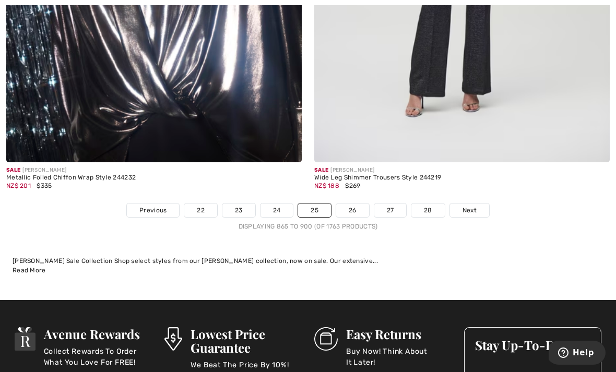
click at [472, 209] on link "Next" at bounding box center [469, 211] width 39 height 14
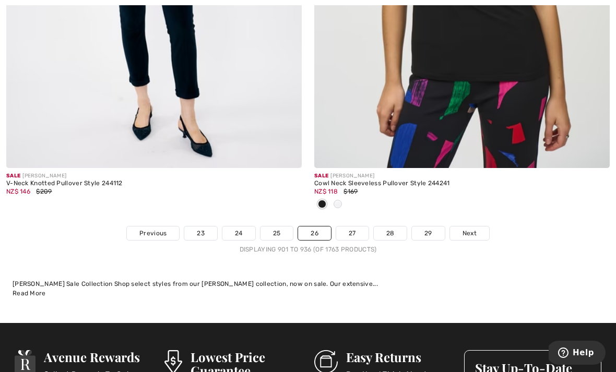
scroll to position [9101, 0]
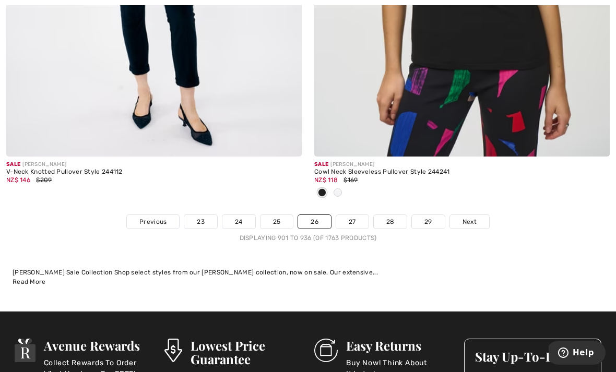
click at [474, 217] on span "Next" at bounding box center [469, 221] width 14 height 9
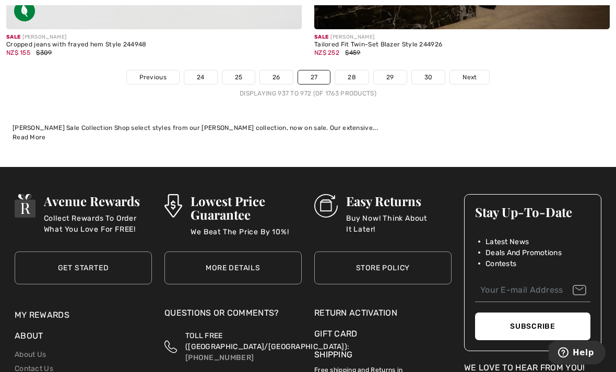
scroll to position [9314, 0]
click at [471, 73] on span "Next" at bounding box center [469, 77] width 14 height 9
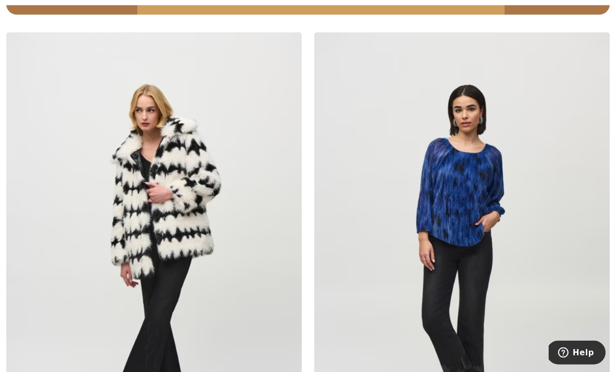
scroll to position [6211, 0]
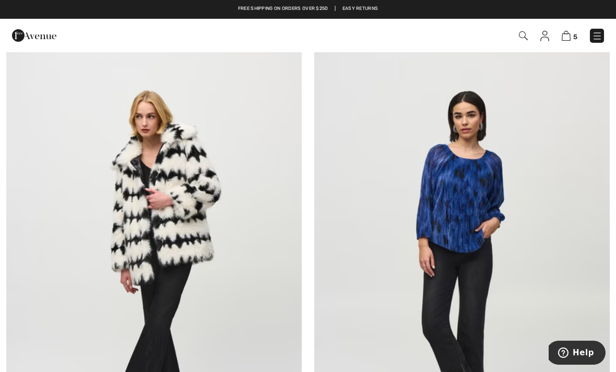
click at [108, 336] on img at bounding box center [153, 260] width 295 height 443
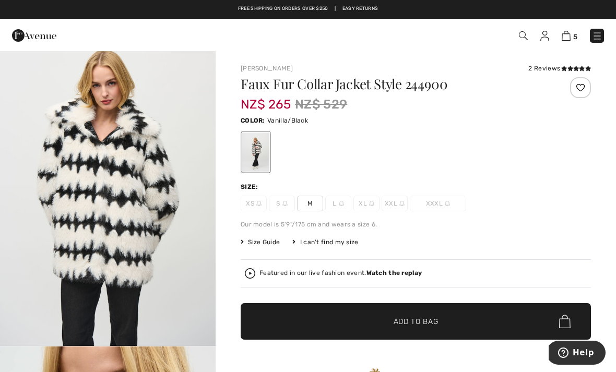
scroll to position [963, 0]
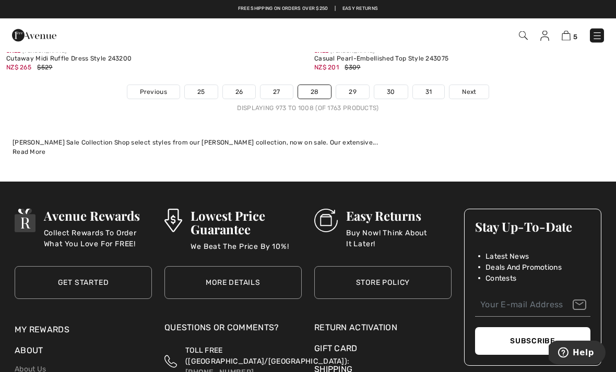
scroll to position [9070, 0]
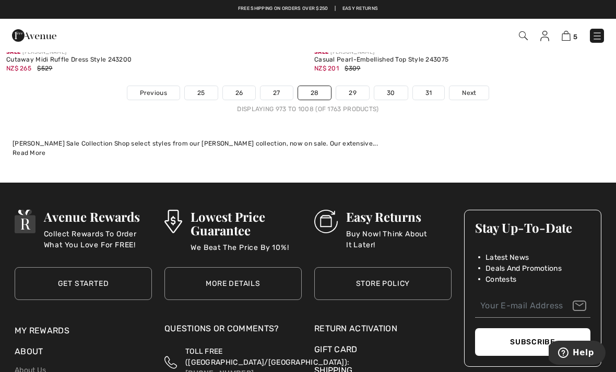
click at [463, 86] on link "Next" at bounding box center [468, 93] width 39 height 14
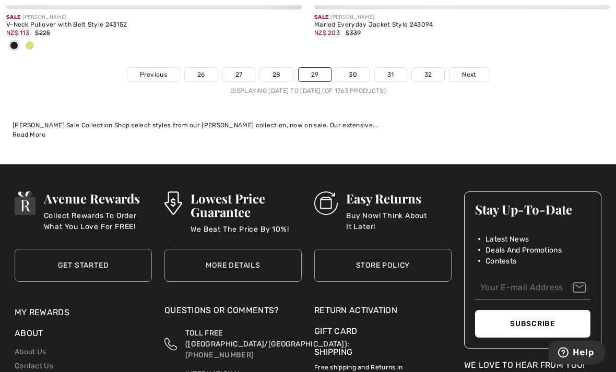
scroll to position [9162, 0]
click at [471, 70] on span "Next" at bounding box center [469, 74] width 14 height 9
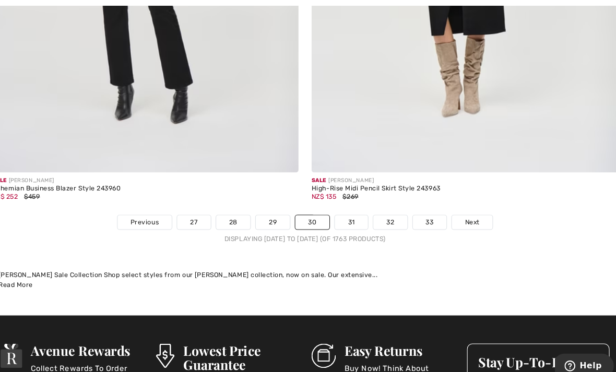
scroll to position [9074, 0]
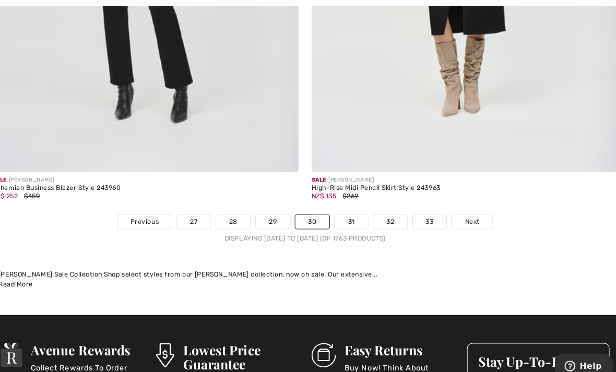
click at [462, 209] on span "Next" at bounding box center [469, 213] width 14 height 9
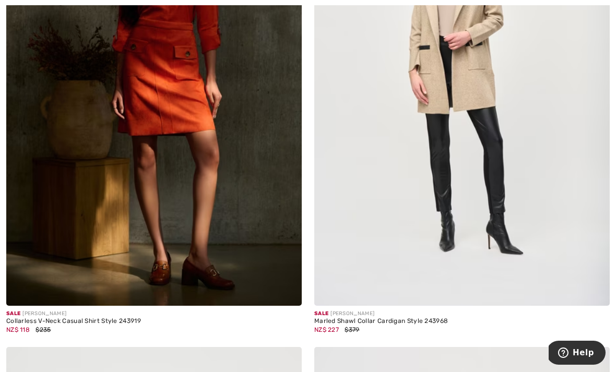
scroll to position [359, 0]
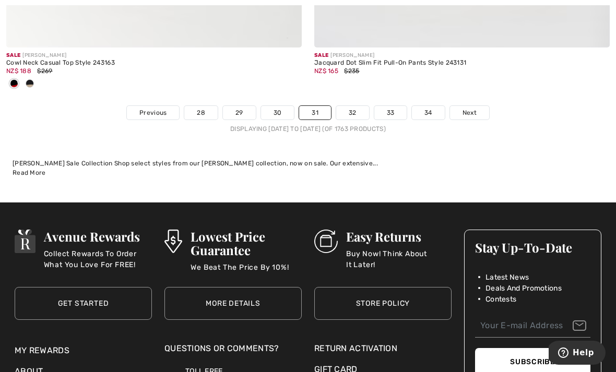
scroll to position [9071, 0]
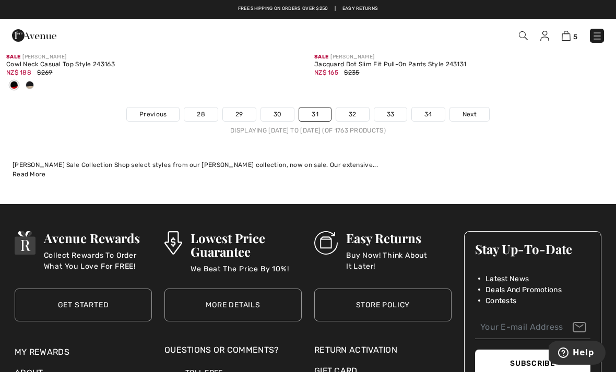
click at [467, 110] on span "Next" at bounding box center [469, 114] width 14 height 9
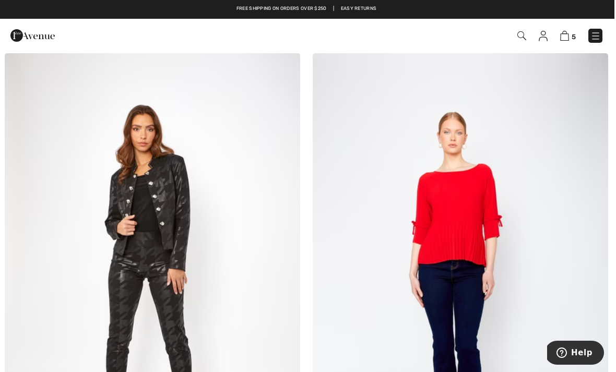
scroll to position [6758, 0]
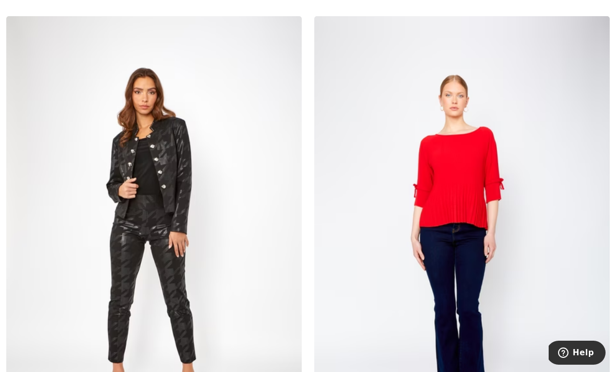
click at [132, 181] on img at bounding box center [153, 237] width 295 height 443
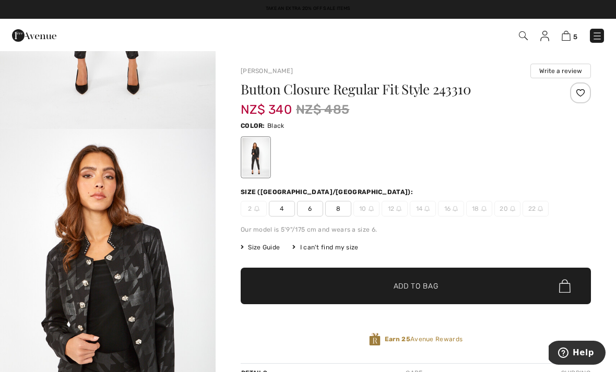
scroll to position [222, 0]
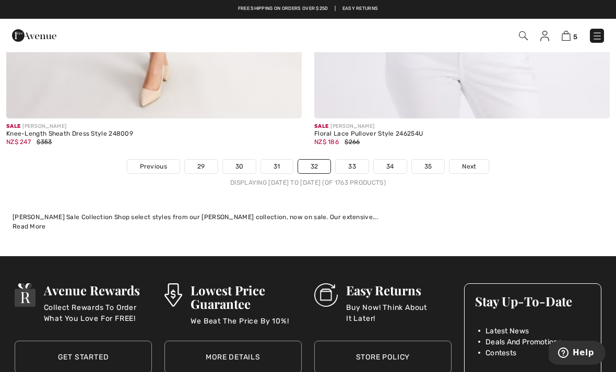
scroll to position [9052, 0]
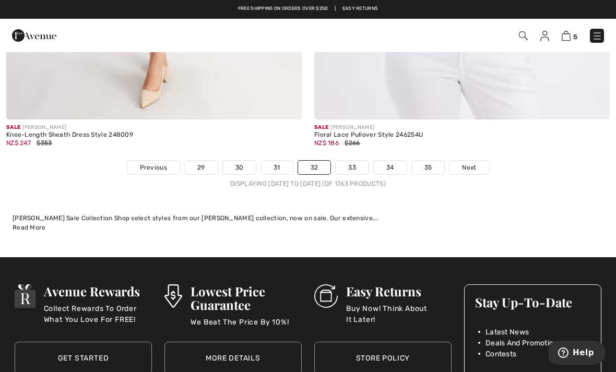
click at [474, 163] on span "Next" at bounding box center [469, 167] width 14 height 9
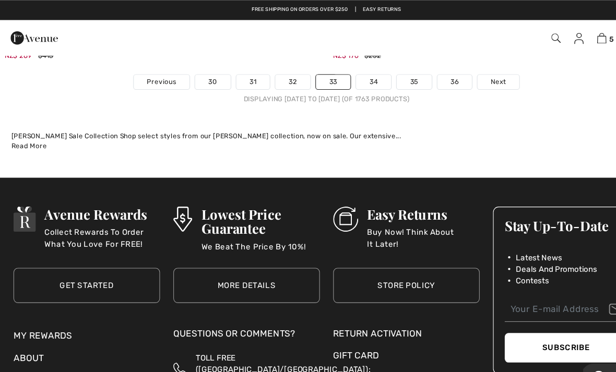
scroll to position [9073, 0]
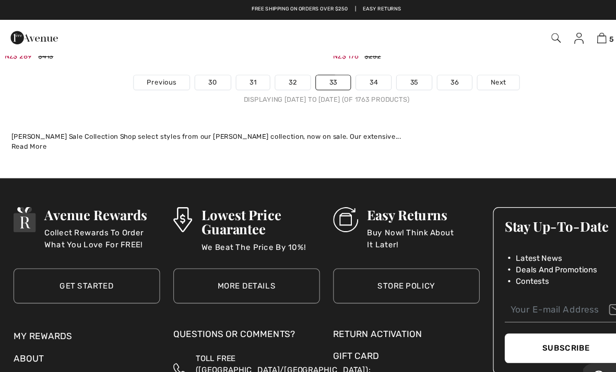
click at [468, 73] on span "Next" at bounding box center [469, 77] width 14 height 9
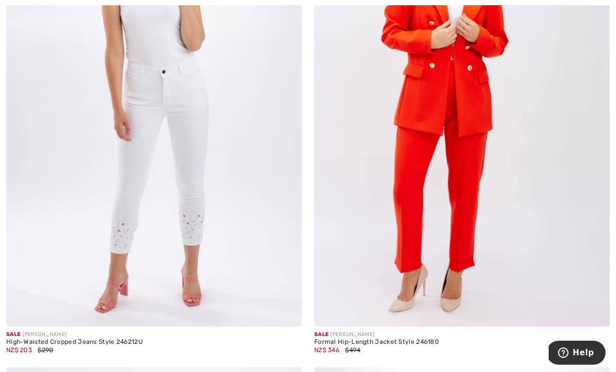
scroll to position [6420, 0]
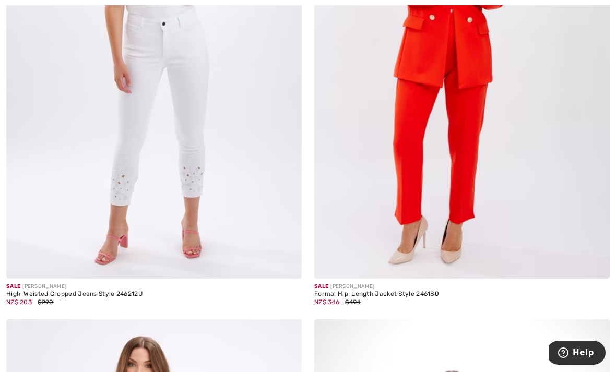
click at [46, 174] on img at bounding box center [153, 57] width 295 height 443
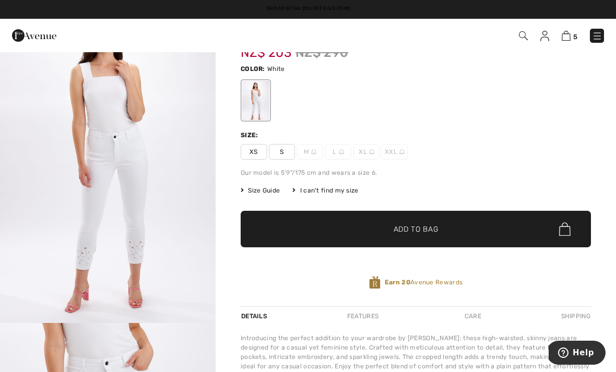
scroll to position [52, 0]
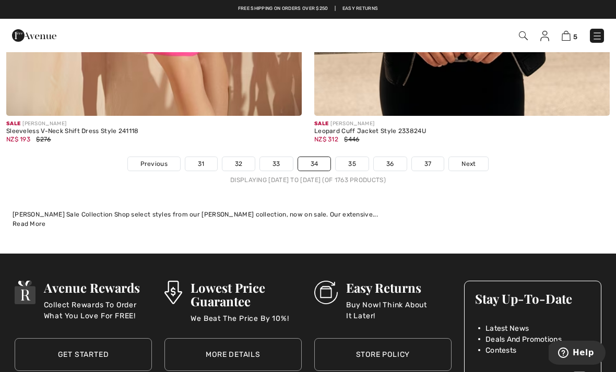
scroll to position [9003, 0]
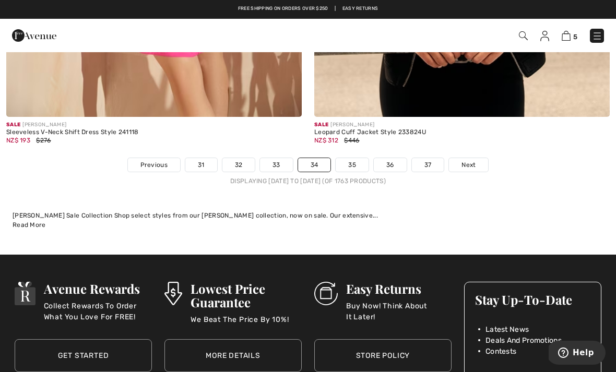
click at [355, 158] on link "35" at bounding box center [352, 165] width 33 height 14
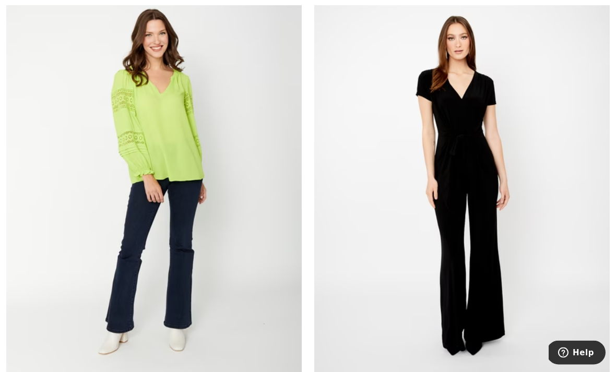
scroll to position [1258, 0]
click at [209, 233] on img at bounding box center [153, 180] width 295 height 443
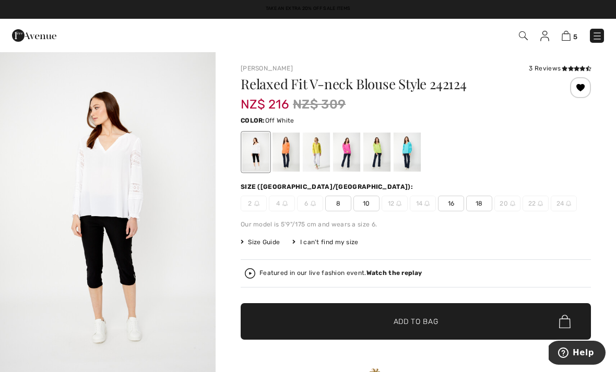
click at [475, 202] on span "18" at bounding box center [479, 204] width 26 height 16
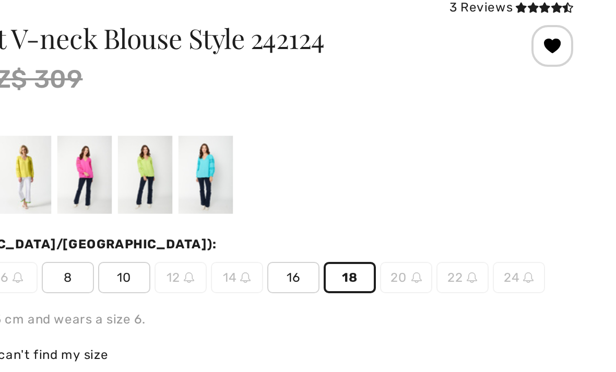
click at [394, 133] on div at bounding box center [407, 152] width 27 height 39
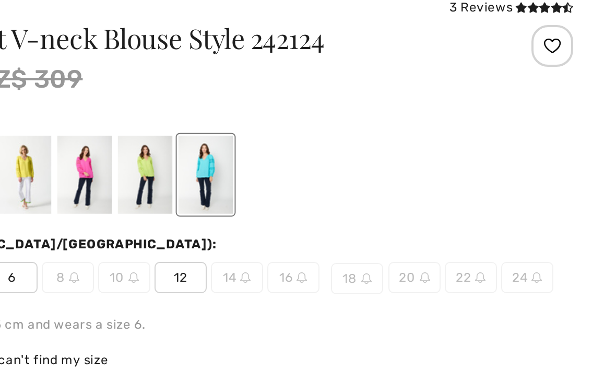
click at [363, 133] on div at bounding box center [376, 152] width 27 height 39
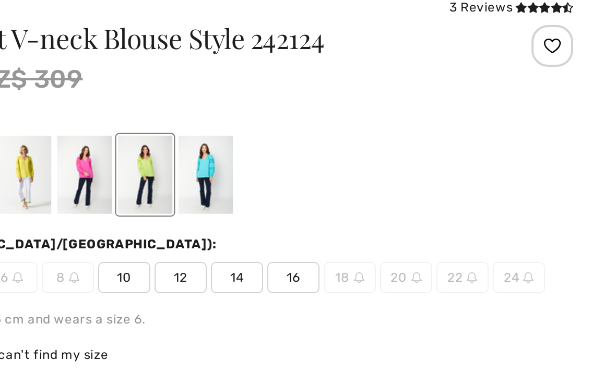
click at [333, 133] on div at bounding box center [346, 152] width 27 height 39
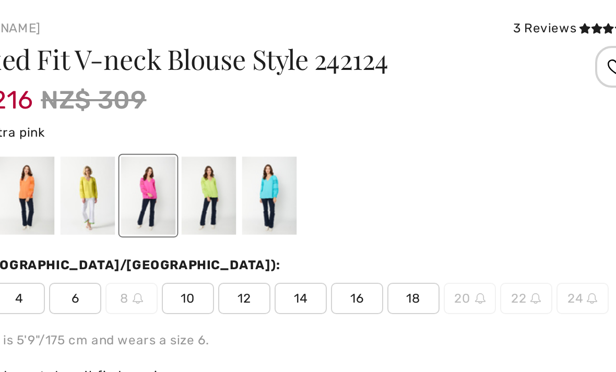
click at [272, 133] on div at bounding box center [285, 152] width 27 height 39
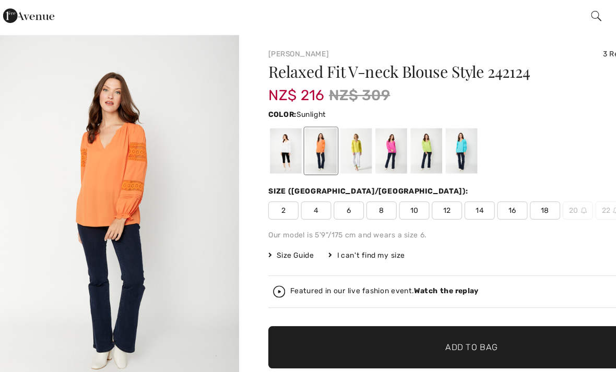
click at [312, 134] on div at bounding box center [316, 152] width 27 height 39
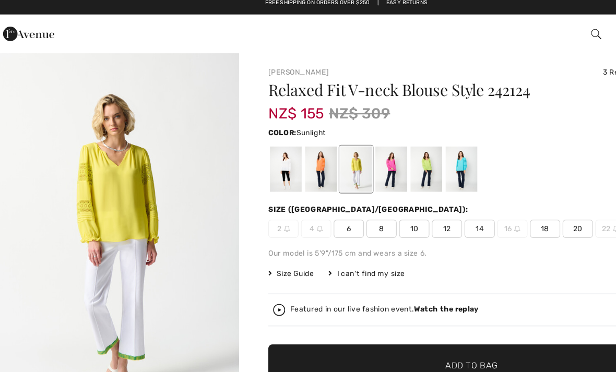
click at [507, 259] on div "Featured in our live fashion event. Watch the replay" at bounding box center [416, 273] width 350 height 28
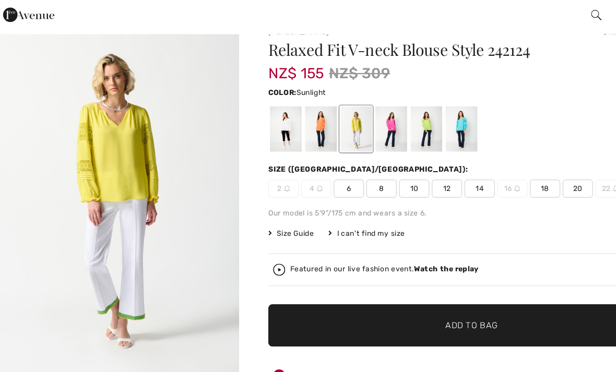
scroll to position [18, 0]
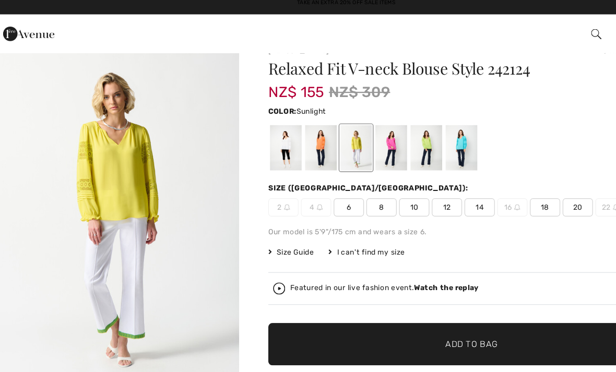
click at [278, 130] on div at bounding box center [285, 133] width 27 height 39
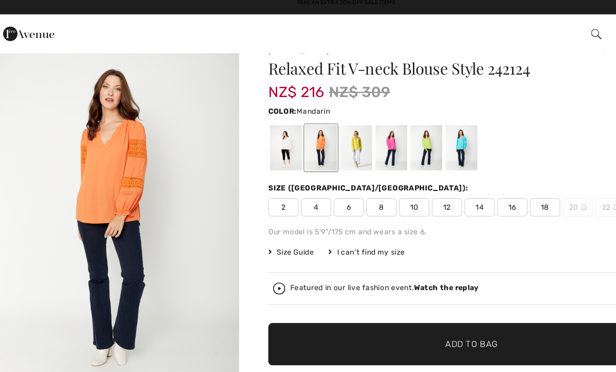
click at [243, 125] on div at bounding box center [255, 133] width 27 height 39
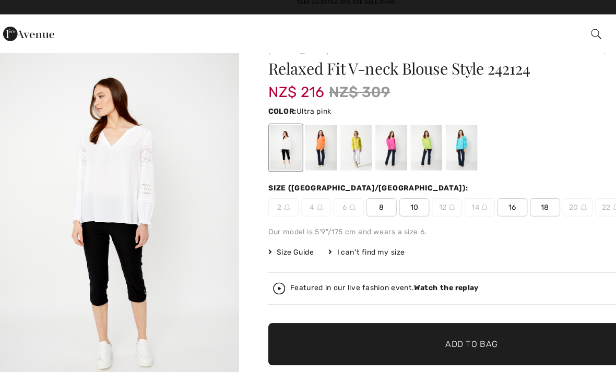
click at [344, 134] on div at bounding box center [346, 133] width 27 height 39
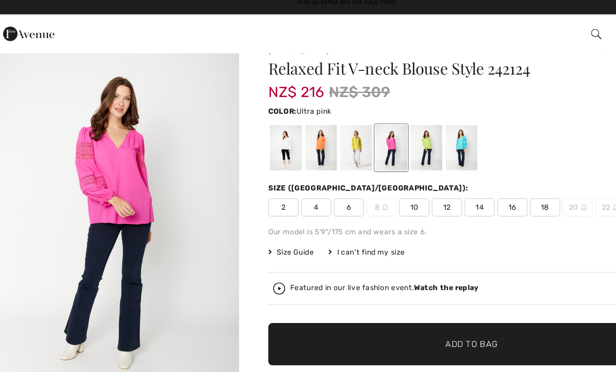
click at [367, 132] on div at bounding box center [376, 133] width 27 height 39
click at [400, 135] on div at bounding box center [407, 133] width 27 height 39
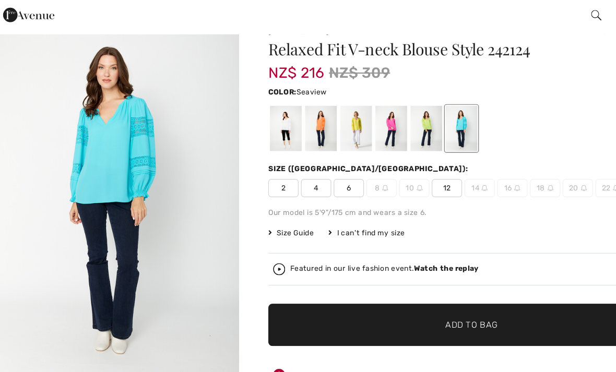
scroll to position [19, 0]
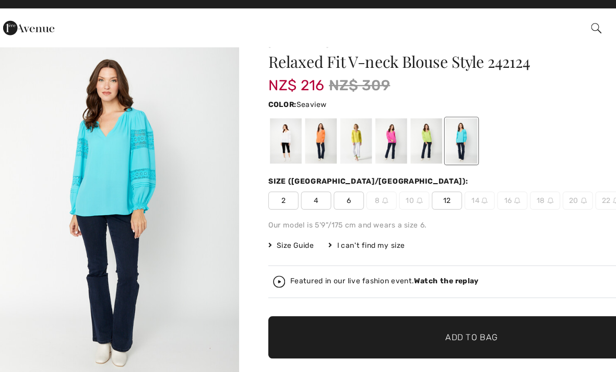
click at [368, 124] on div at bounding box center [376, 132] width 27 height 39
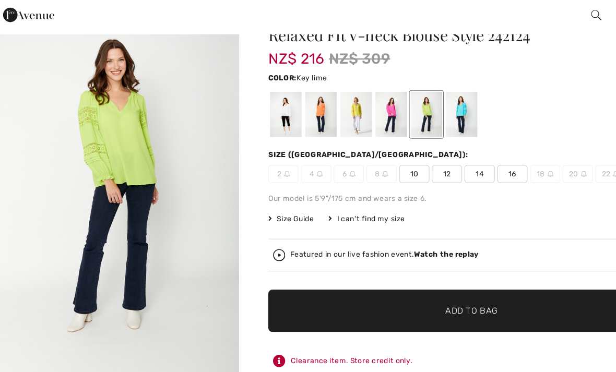
scroll to position [31, 0]
click at [305, 106] on div at bounding box center [316, 120] width 27 height 39
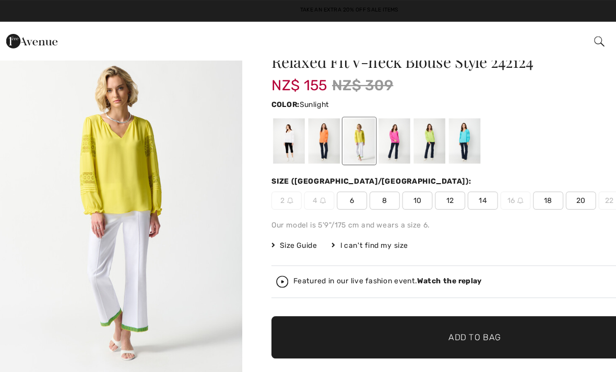
scroll to position [0, 0]
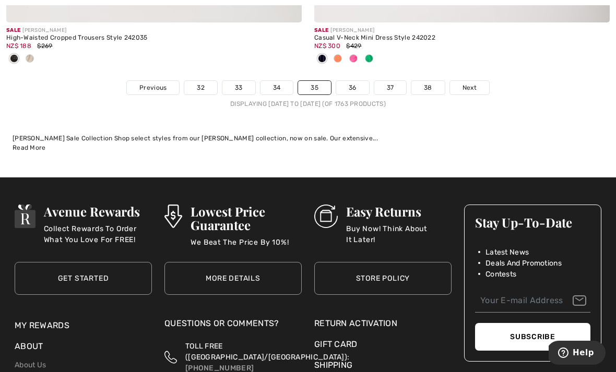
scroll to position [9363, 0]
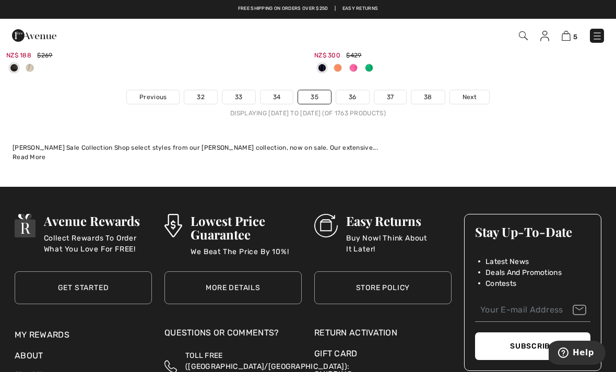
click at [468, 92] on span "Next" at bounding box center [469, 96] width 14 height 9
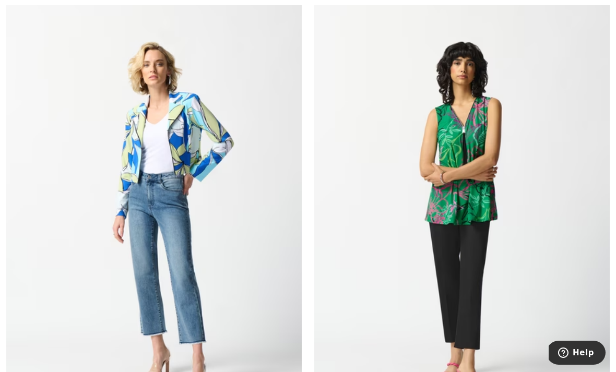
scroll to position [2191, 0]
click at [101, 159] on img at bounding box center [153, 215] width 295 height 443
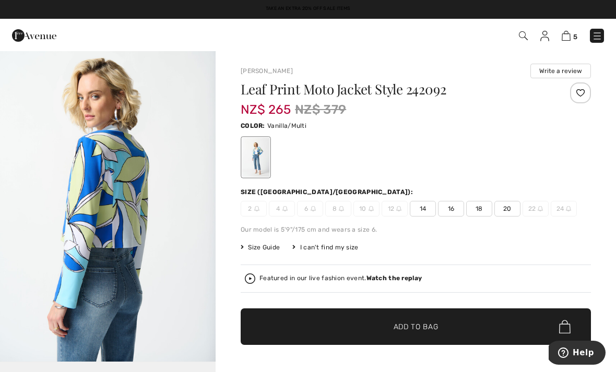
scroll to position [1399, 0]
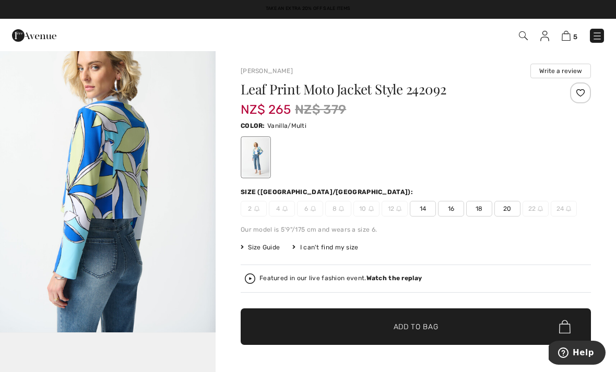
click at [42, 147] on img "4 / 5" at bounding box center [108, 170] width 216 height 323
click at [85, 208] on img "4 / 5" at bounding box center [108, 170] width 216 height 323
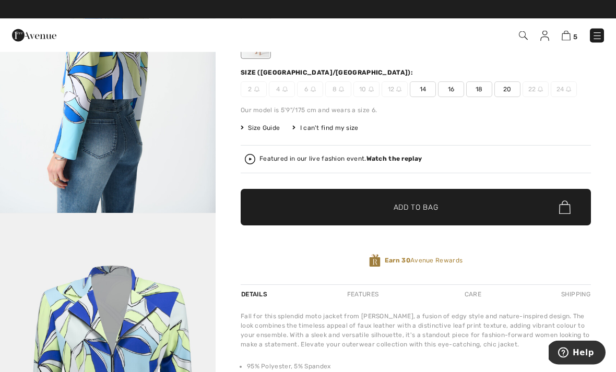
scroll to position [116, 0]
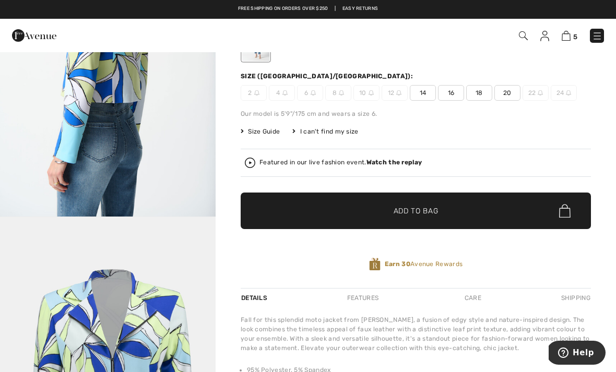
click at [478, 97] on span "18" at bounding box center [479, 93] width 26 height 16
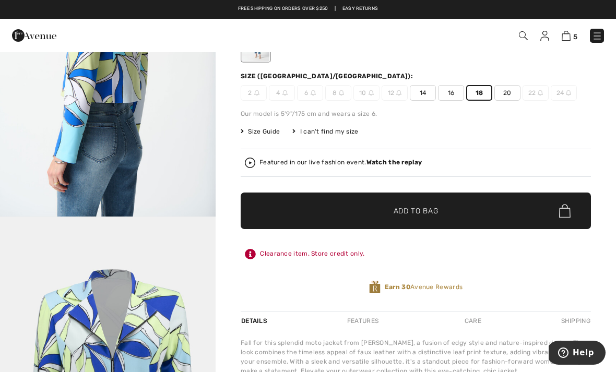
click at [512, 214] on span "✔ Added to Bag Add to Bag" at bounding box center [416, 211] width 350 height 37
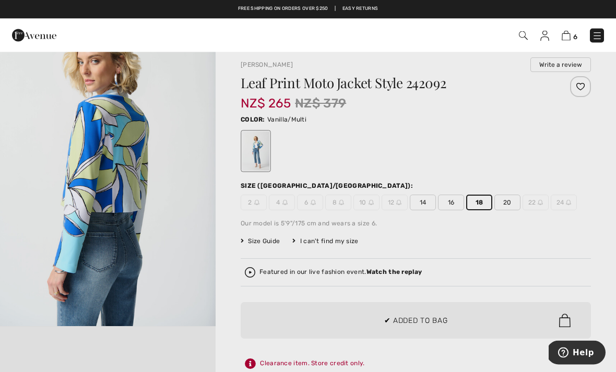
scroll to position [0, 0]
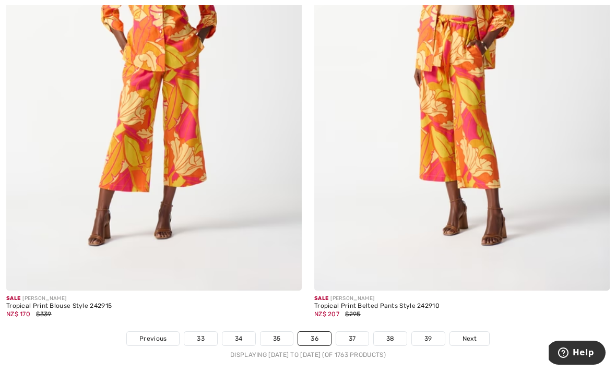
scroll to position [8988, 0]
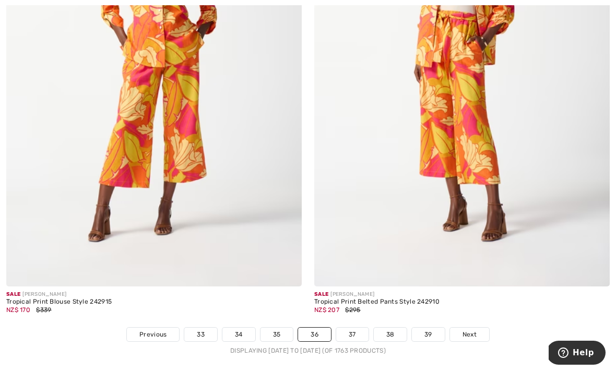
click at [350, 328] on link "37" at bounding box center [352, 335] width 32 height 14
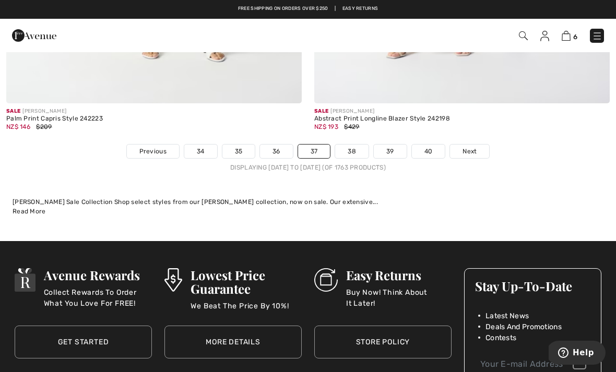
scroll to position [9016, 0]
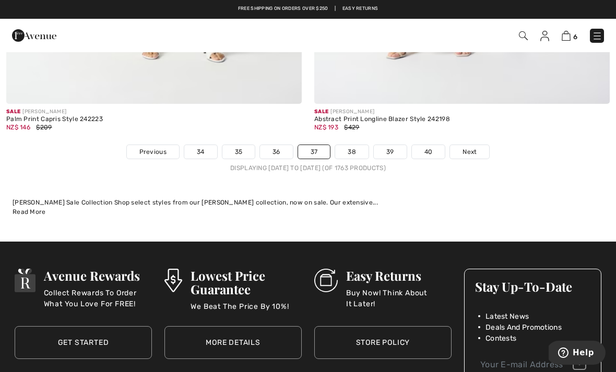
click at [470, 147] on span "Next" at bounding box center [469, 151] width 14 height 9
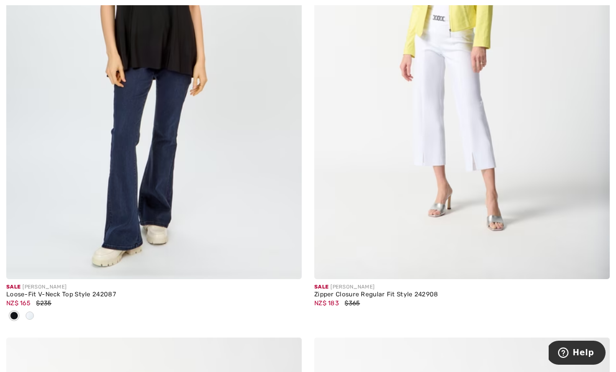
click at [524, 203] on img at bounding box center [461, 57] width 295 height 443
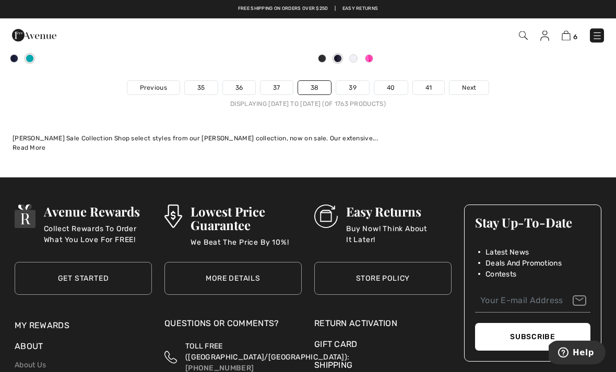
scroll to position [9341, 0]
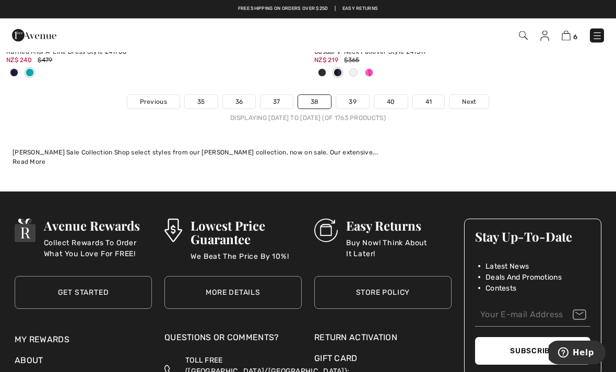
click at [468, 99] on span "Next" at bounding box center [469, 102] width 14 height 9
click at [469, 98] on span "Next" at bounding box center [469, 102] width 14 height 9
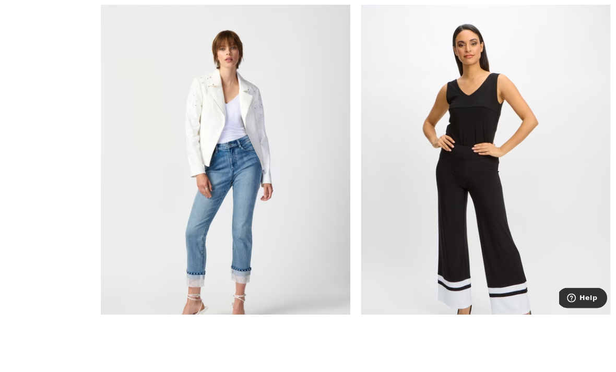
scroll to position [8419, 0]
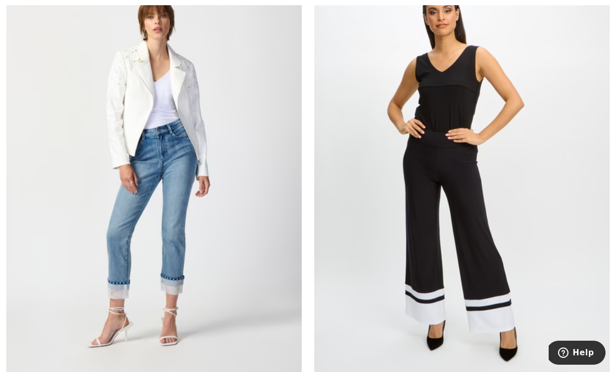
click at [97, 185] on img at bounding box center [153, 167] width 295 height 443
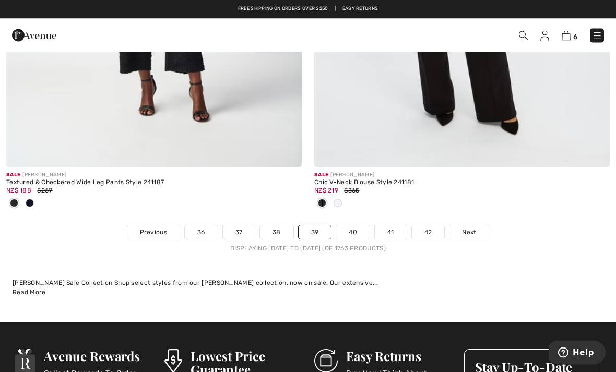
scroll to position [9140, 0]
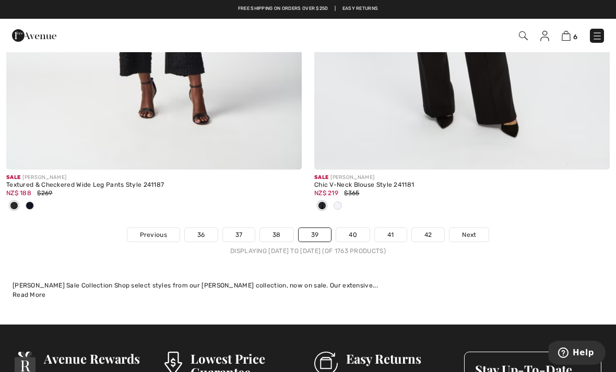
click at [477, 228] on link "Next" at bounding box center [468, 235] width 39 height 14
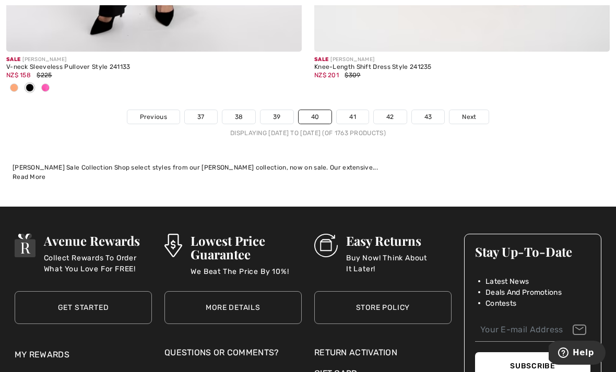
scroll to position [9172, 0]
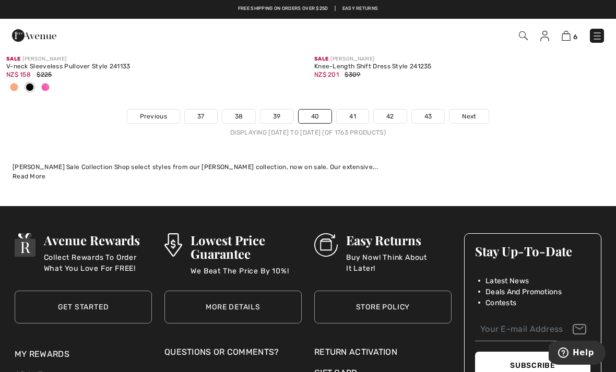
click at [468, 112] on span "Next" at bounding box center [469, 116] width 14 height 9
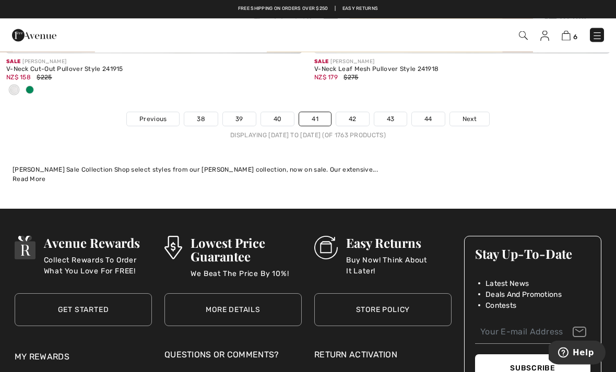
scroll to position [9118, 0]
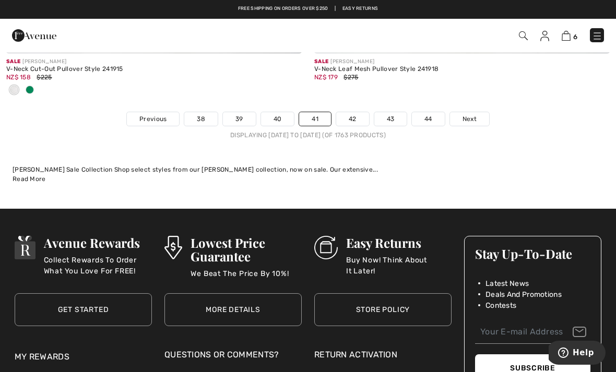
click at [471, 112] on link "Next" at bounding box center [469, 119] width 39 height 14
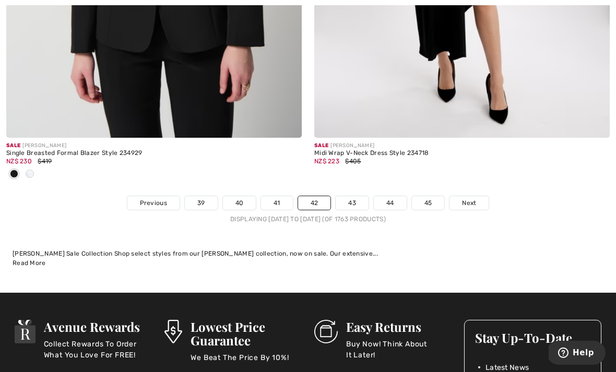
scroll to position [8984, 0]
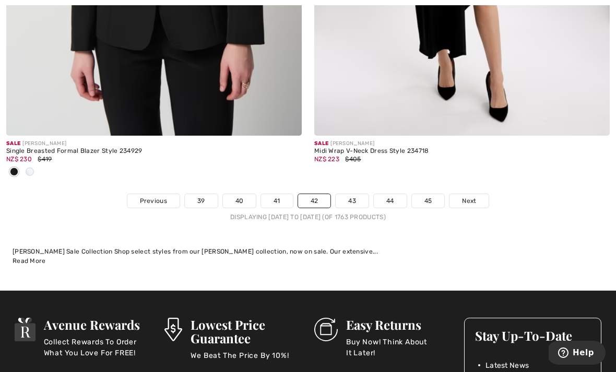
click at [472, 199] on link "Next" at bounding box center [468, 201] width 39 height 14
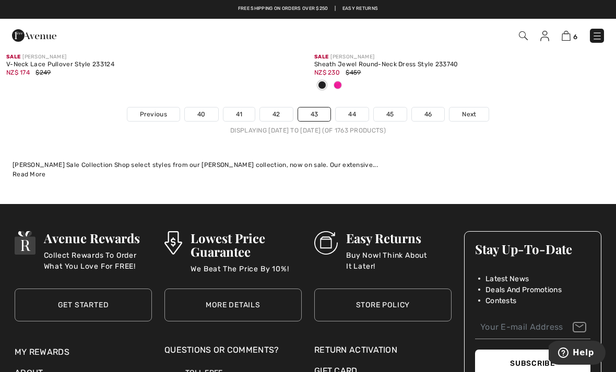
scroll to position [9124, 0]
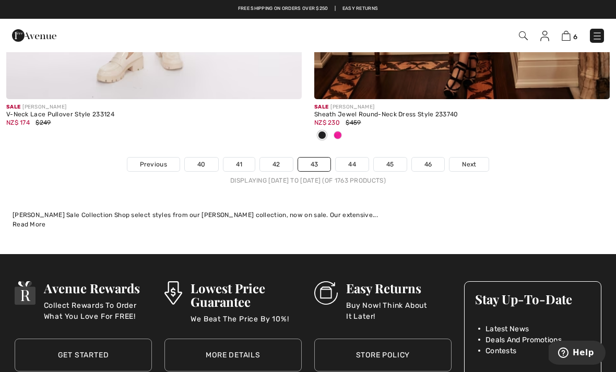
click at [470, 162] on link "Next" at bounding box center [468, 165] width 39 height 14
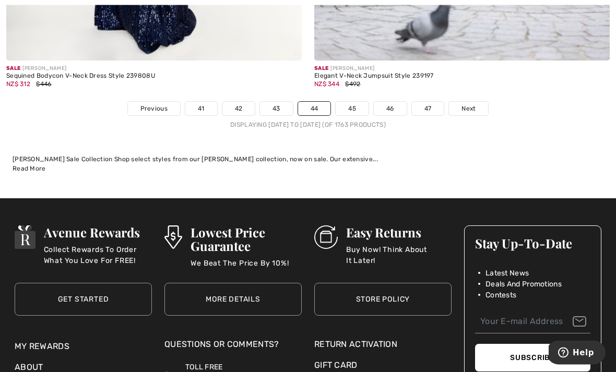
scroll to position [9116, 0]
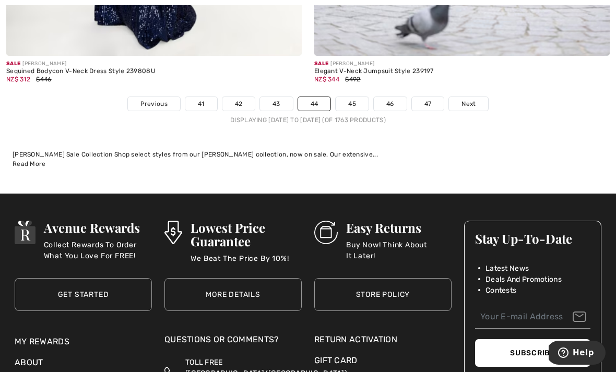
click at [468, 99] on span "Next" at bounding box center [468, 103] width 14 height 9
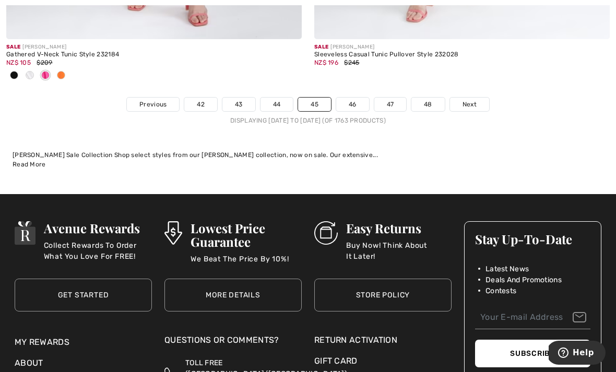
scroll to position [9182, 0]
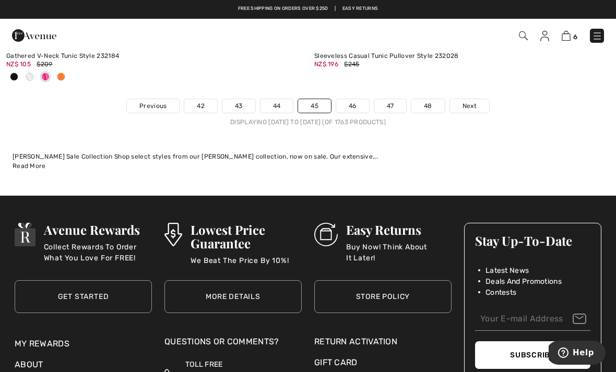
click at [468, 101] on span "Next" at bounding box center [469, 105] width 14 height 9
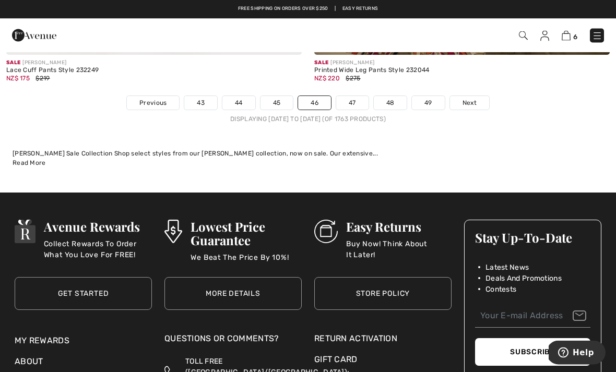
scroll to position [9130, 0]
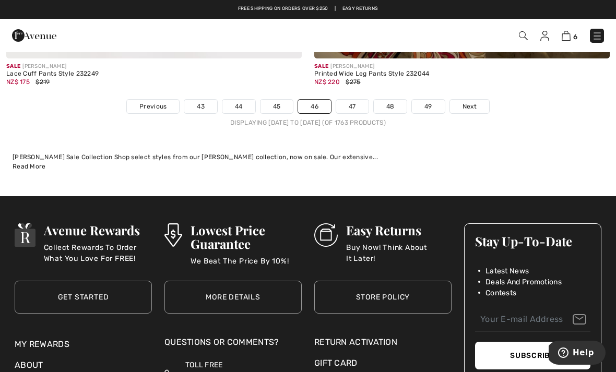
click at [351, 102] on link "47" at bounding box center [352, 107] width 32 height 14
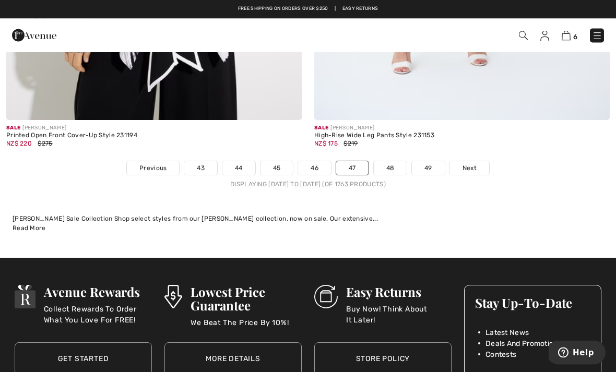
scroll to position [9034, 0]
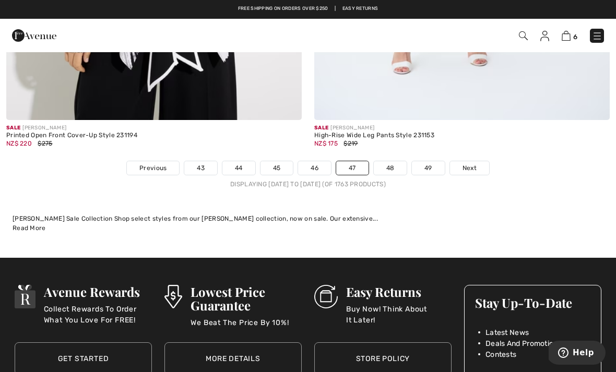
click at [476, 163] on span "Next" at bounding box center [469, 167] width 14 height 9
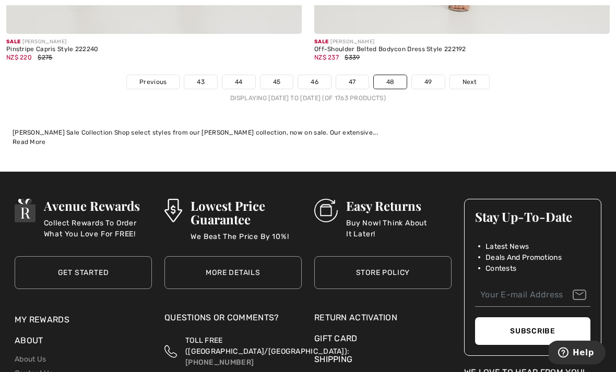
scroll to position [9137, 0]
click at [438, 76] on link "49" at bounding box center [428, 82] width 33 height 14
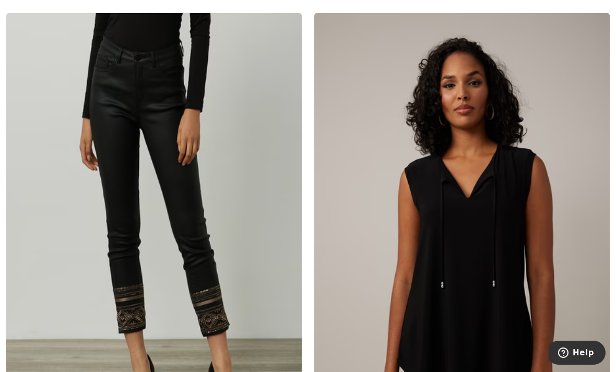
scroll to position [2138, 0]
click at [78, 218] on img at bounding box center [153, 234] width 295 height 443
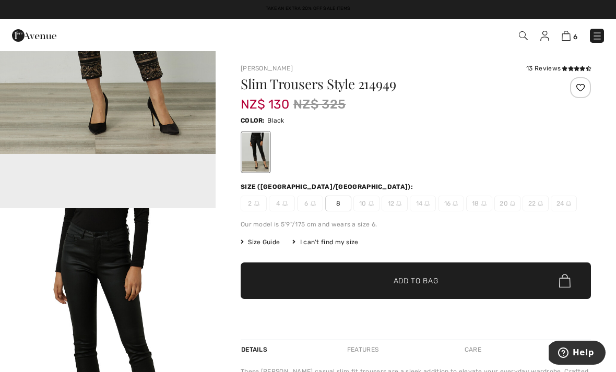
scroll to position [142, 0]
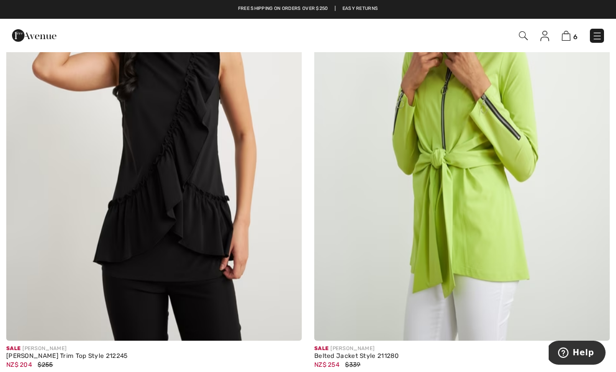
scroll to position [5719, 0]
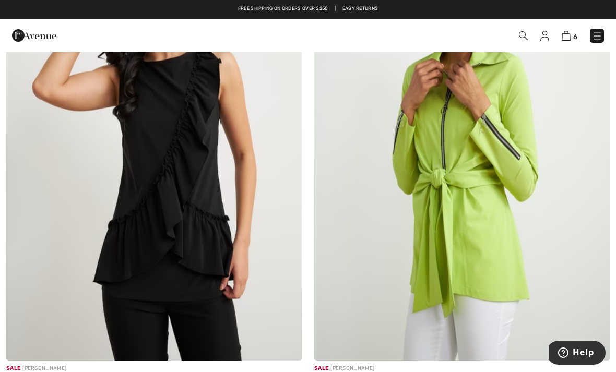
click at [569, 34] on img at bounding box center [566, 36] width 9 height 10
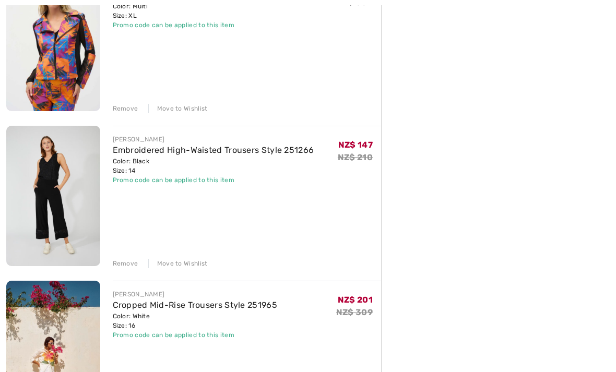
scroll to position [321, 0]
click at [126, 260] on div "Remove" at bounding box center [126, 263] width 26 height 9
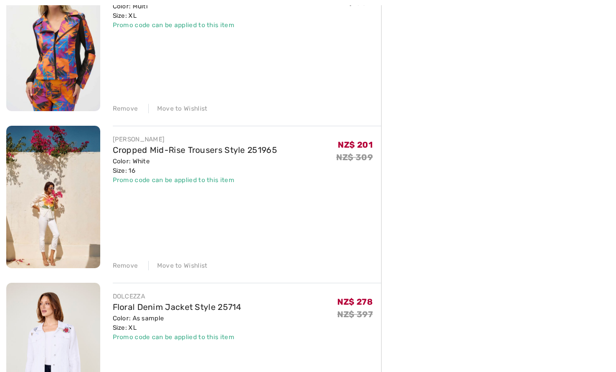
click at [121, 259] on div "Remove Move to Wishlist" at bounding box center [247, 264] width 269 height 11
click at [125, 258] on div "[PERSON_NAME] Cropped Mid-Rise Trousers Style 251965 Color: White Size: 16 Fina…" at bounding box center [247, 198] width 269 height 145
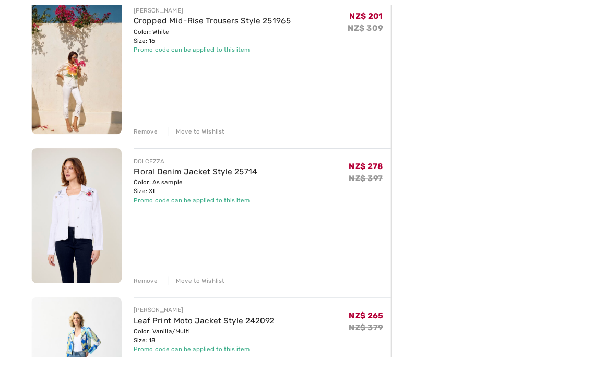
scroll to position [475, 0]
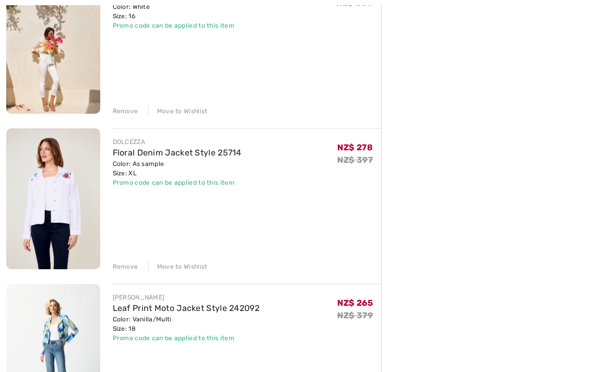
click at [120, 265] on div "Remove" at bounding box center [126, 266] width 26 height 9
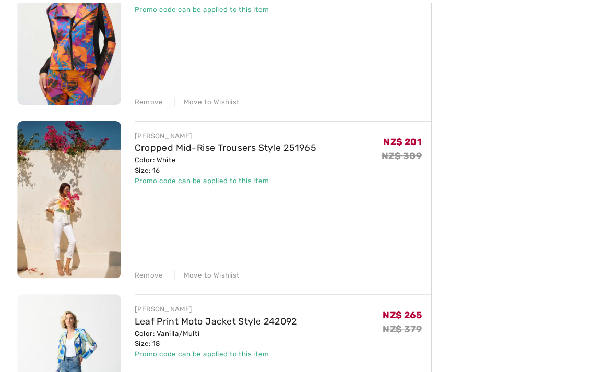
scroll to position [335, 0]
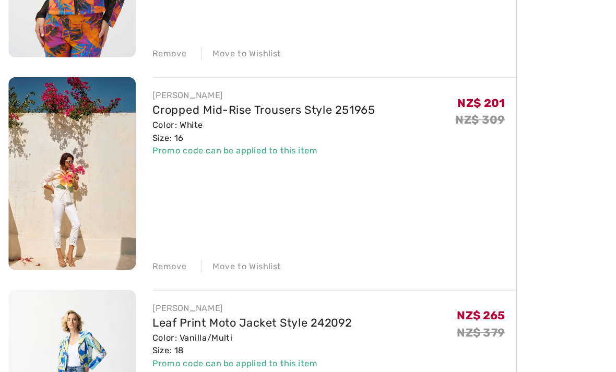
click at [120, 247] on div "Remove" at bounding box center [126, 251] width 26 height 9
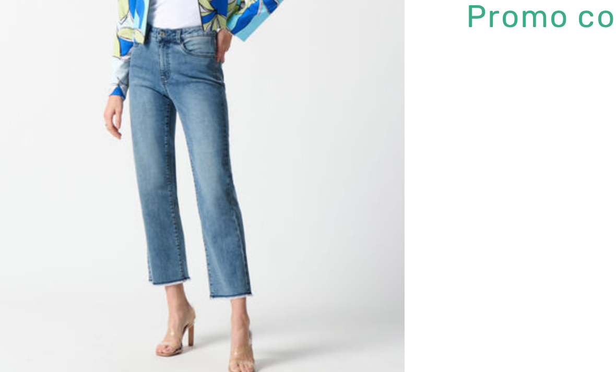
scroll to position [207, 0]
